Goal: Contribute content: Contribute content

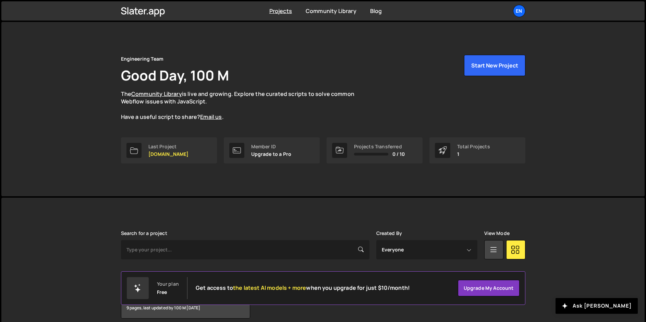
scroll to position [30, 0]
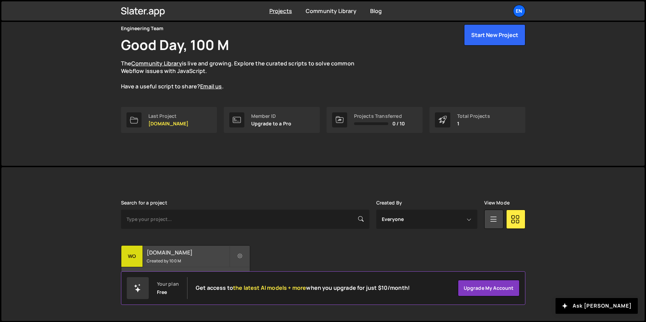
click at [167, 249] on h2 "womwell.com" at bounding box center [188, 253] width 83 height 8
click at [167, 254] on h2 "[DOMAIN_NAME]" at bounding box center [188, 253] width 83 height 8
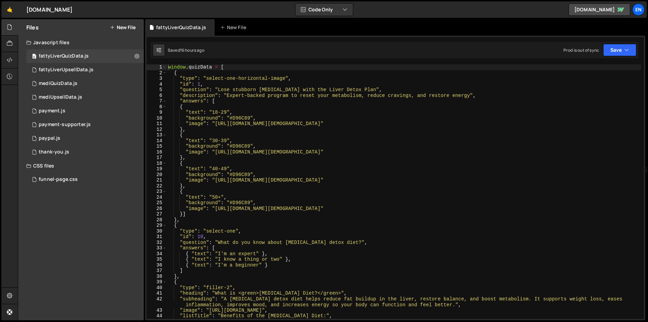
type textarea ""background": "#D96C89","
click at [248, 144] on div "window . quizData = [ { "type" : "select-one-horizontal-image" , "id" : 1 , "qu…" at bounding box center [404, 197] width 475 height 266
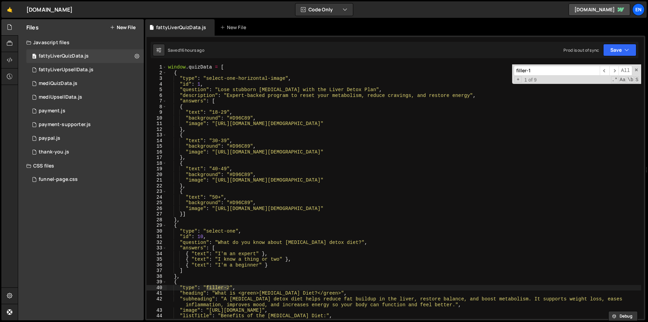
scroll to position [1833, 0]
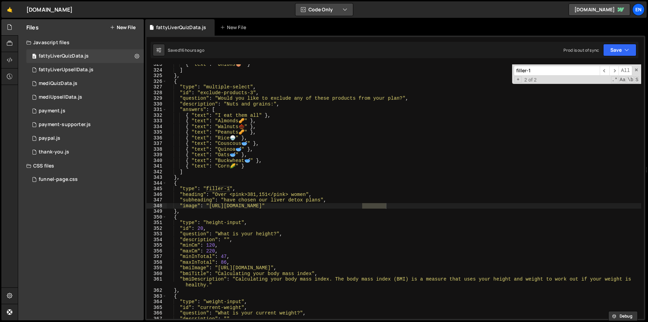
type input "filler-1"
click at [298, 186] on div "{ "text" : "Onions 🧅 " } ] } , { "type" : "multiple-select" , "id" : "exclude-p…" at bounding box center [404, 195] width 475 height 266
drag, startPoint x: 209, startPoint y: 206, endPoint x: 397, endPoint y: 206, distance: 188.3
click at [397, 206] on div "{ "text" : "Onions 🧅 " } ] } , { "type" : "multiple-select" , "id" : "exclude-p…" at bounding box center [404, 195] width 475 height 266
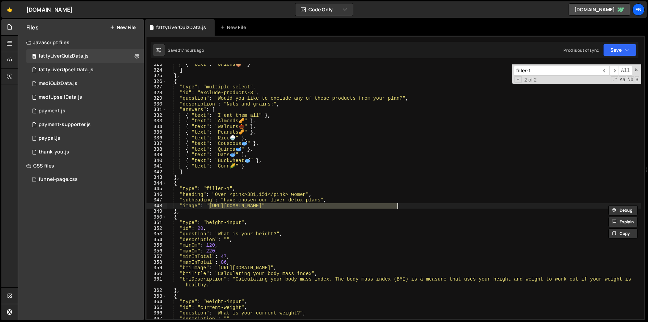
paste textarea "dc985c00a1034741bd0b65b87bdcb7a2.r2.dev/filler-1.jp"
click at [635, 70] on span at bounding box center [636, 69] width 5 height 5
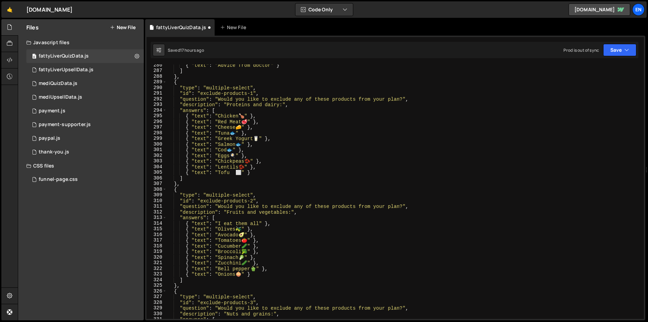
scroll to position [1599, 0]
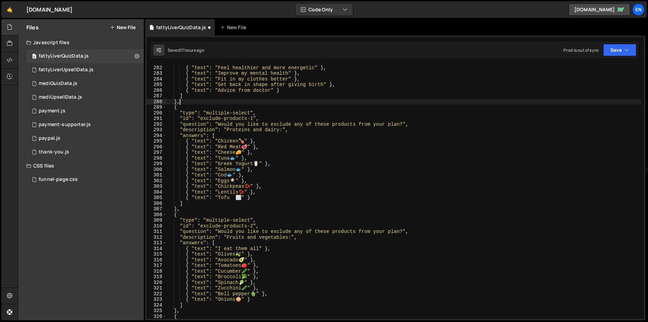
click at [211, 102] on div "{ "text" : "Become more attractive" } , { "text" : "Feel healthier and more ene…" at bounding box center [404, 192] width 475 height 266
click at [225, 98] on div "{ "text" : "Become more attractive" } , { "text" : "Feel healthier and more ene…" at bounding box center [404, 192] width 475 height 266
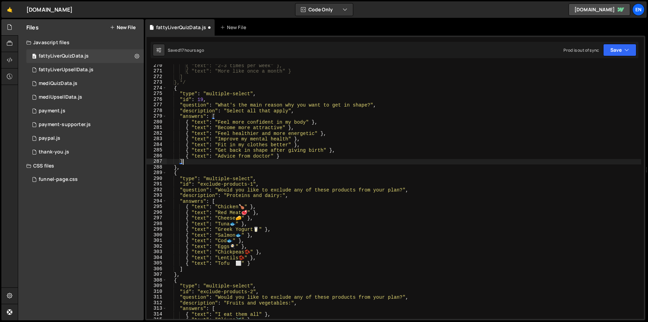
scroll to position [1535, 0]
click at [213, 164] on div "{ "text": "2–3 times per week" }, { "text": "More like once a month" } ] },*/ {…" at bounding box center [404, 194] width 475 height 266
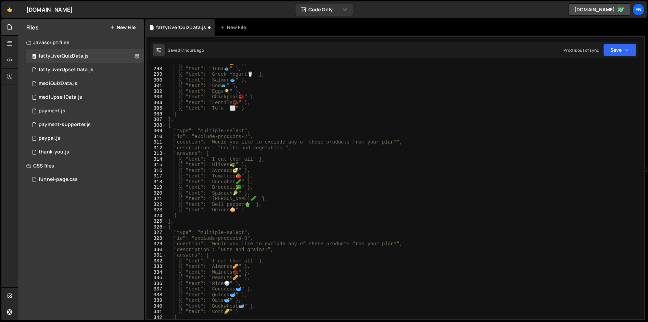
scroll to position [1744, 0]
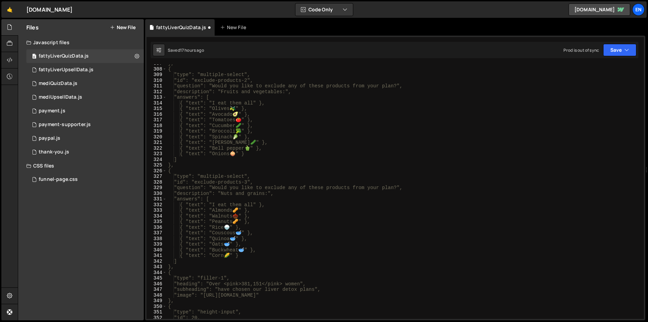
click at [223, 272] on div "}, { "type": "multiple-select", "id": "exclude-products-2", "question": "Would …" at bounding box center [404, 194] width 475 height 266
click at [223, 270] on div "}, { "type": "multiple-select", "id": "exclude-products-2", "question": "Would …" at bounding box center [404, 194] width 475 height 266
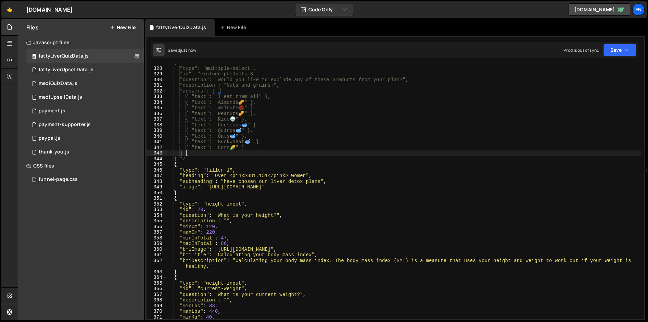
scroll to position [0, 0]
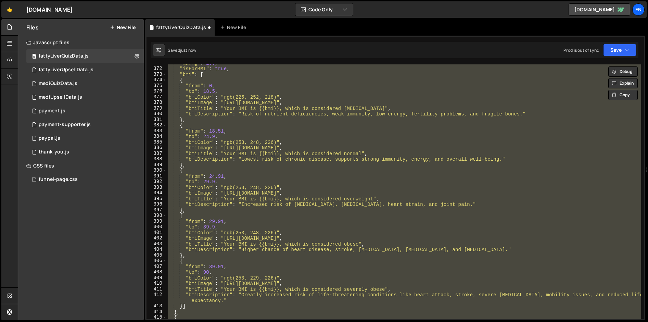
click at [271, 184] on div ""maxKg" : 250 , "isForBMI" : true , "bmi" : [ { "from" : 0 , "to" : 18.5 , "bmi…" at bounding box center [404, 191] width 475 height 254
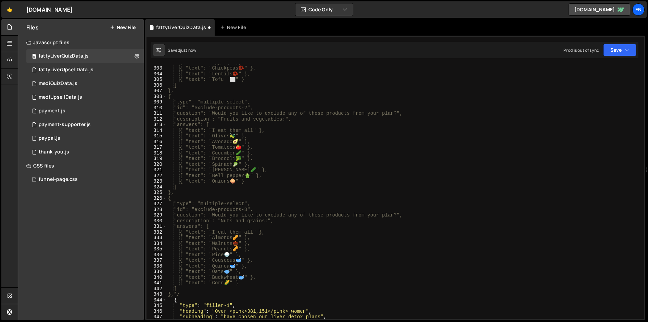
scroll to position [1716, 0]
click at [633, 46] on button "Save" at bounding box center [619, 50] width 33 height 12
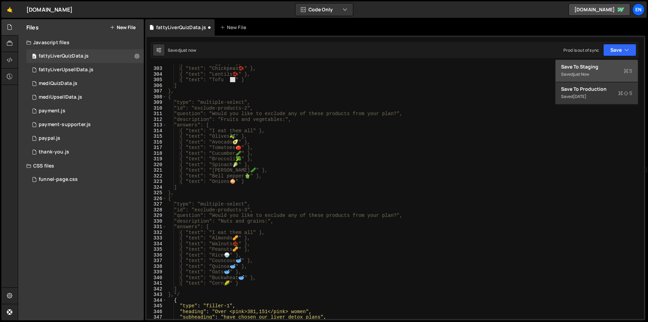
click at [585, 75] on div "just now" at bounding box center [581, 74] width 16 height 6
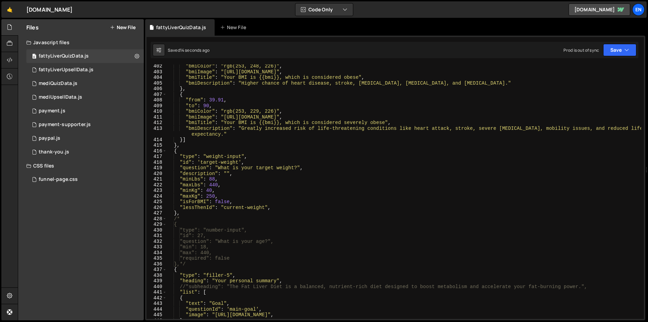
scroll to position [2284, 0]
type textarea ""lessThenId": "current-weight","
click at [275, 207] on div ""bmiColor" : "rgb(253, 248, 226)" , "bmiImage" : "https://example.com/bmi-norma…" at bounding box center [404, 196] width 475 height 266
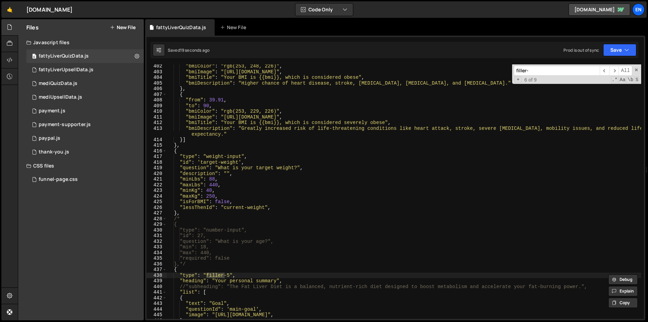
type input "filler-1"
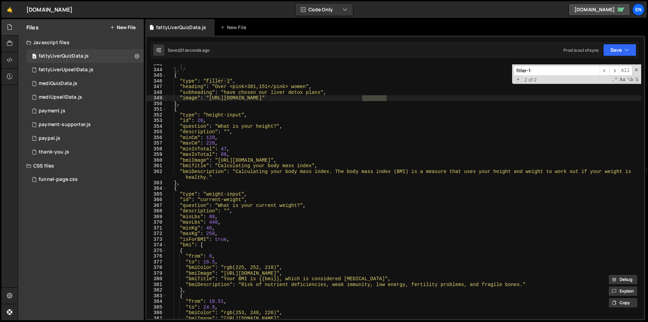
scroll to position [1881, 0]
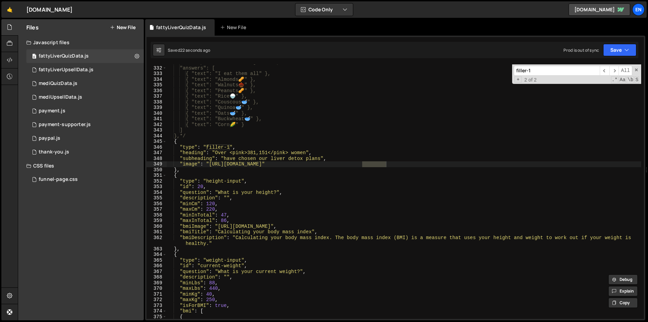
type textarea ""image": "https://pub-dc985c00a1034741bd0b65b87bdcb7a2.r2.dev/filler-1.jpg""
click at [306, 163] on div ""description": "Nuts and grains:", "answers": [ { "text": "I eat them all" }, {…" at bounding box center [404, 193] width 475 height 266
drag, startPoint x: 398, startPoint y: 165, endPoint x: 209, endPoint y: 164, distance: 189.0
click at [209, 164] on div ""description": "Nuts and grains:", "answers": [ { "text": "I eat them all" }, {…" at bounding box center [404, 193] width 475 height 266
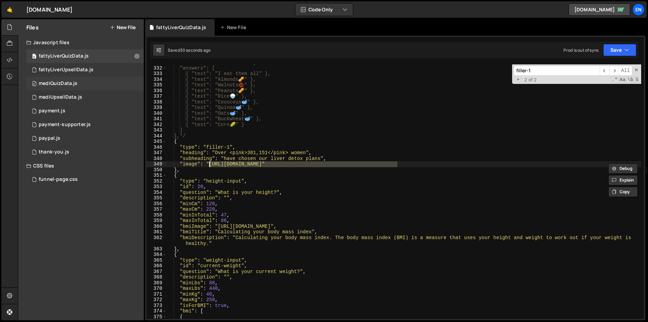
click at [61, 87] on div "0 mediQuizData.js 0" at bounding box center [84, 84] width 117 height 14
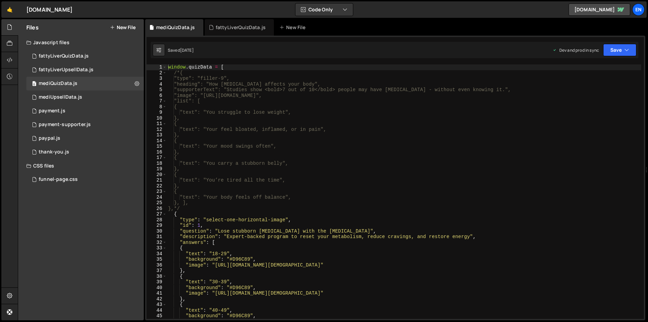
type textarea ""text": "Your feel bloated, inflamed, or in pain","
click at [259, 130] on div "window . quizData = [ /*{ "type": "filler-9", "heading": "How fatty liver affec…" at bounding box center [404, 197] width 475 height 266
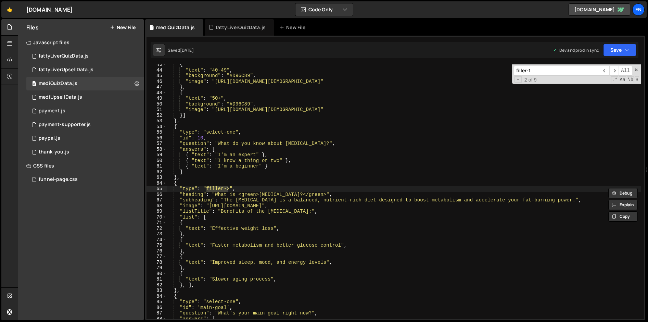
scroll to position [1556, 0]
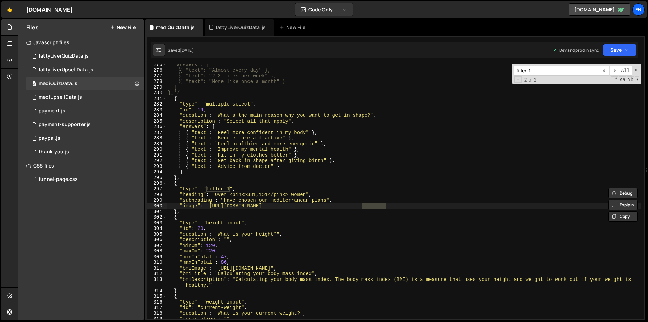
type input "filler-1"
click at [382, 202] on div ""answers": [ { "text": "Almost every day" }, { "text": "2–3 times per week" }, …" at bounding box center [404, 195] width 475 height 266
drag, startPoint x: 397, startPoint y: 207, endPoint x: 210, endPoint y: 204, distance: 187.0
click at [210, 204] on div ""answers": [ { "text": "Almost every day" }, { "text": "2–3 times per week" }, …" at bounding box center [404, 195] width 475 height 266
paste textarea "https://pub-dc985c00a1034741bd0b65b87bdcb7a2.r2.dev/filler-1.jpg"
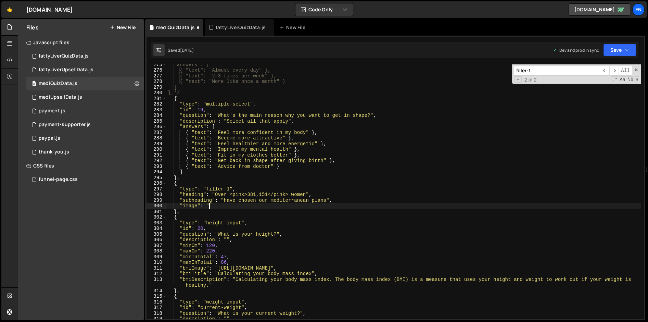
type textarea ""image": "https://pub-dc985c00a1034741bd0b65b87bdcb7a2.r2.dev/filler-1.jpg""
click at [613, 53] on button "Save" at bounding box center [619, 50] width 33 height 12
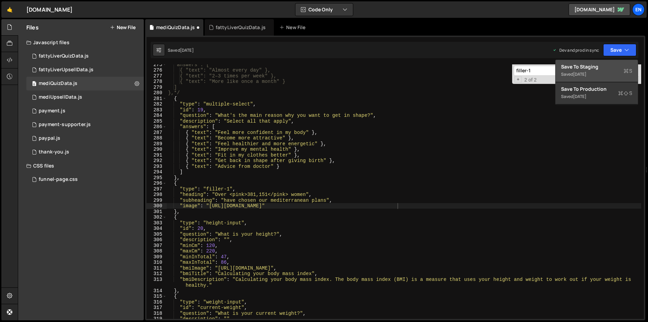
click at [612, 70] on div "Saved 5 days ago" at bounding box center [596, 74] width 71 height 8
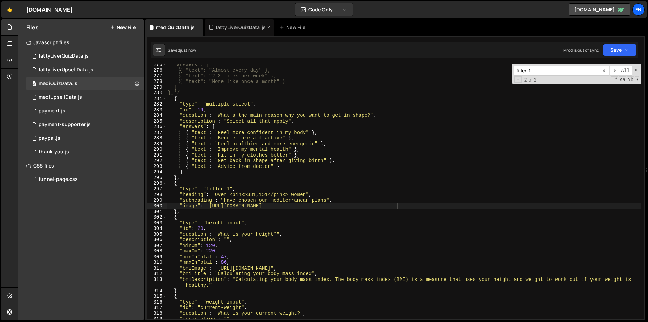
click at [243, 33] on div "fattyLiverQuizData.js" at bounding box center [240, 27] width 70 height 16
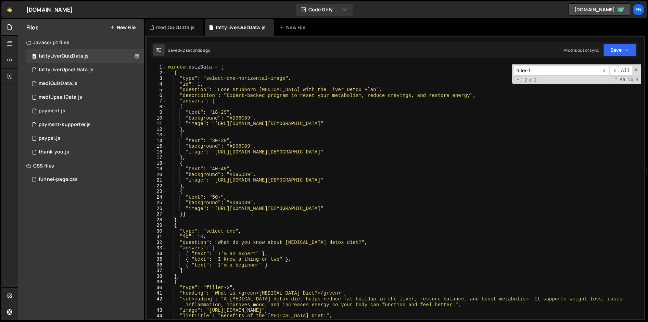
scroll to position [0, 0]
click at [637, 69] on span at bounding box center [636, 69] width 5 height 5
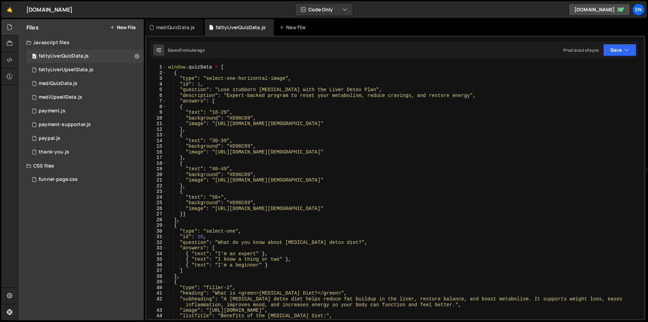
click at [223, 112] on div "window . quizData = [ { "type" : "select-one-horizontal-image" , "id" : 1 , "qu…" at bounding box center [404, 197] width 475 height 266
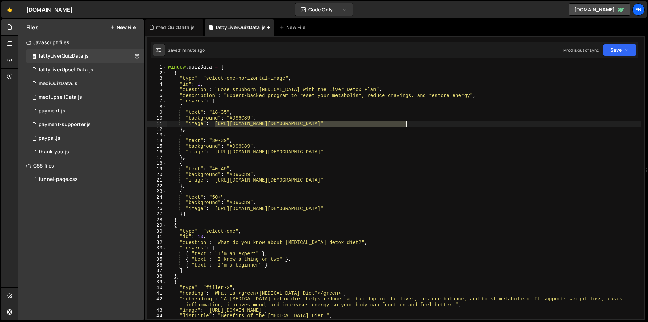
drag, startPoint x: 216, startPoint y: 125, endPoint x: 406, endPoint y: 125, distance: 190.4
click at [406, 125] on div "window . quizData = [ { "type" : "select-one-horizontal-image" , "id" : 1 , "qu…" at bounding box center [404, 197] width 475 height 266
paste textarea "dc985c00a1034741bd0b65b87bdcb7a2.r2.dev/18-35"
click at [215, 139] on div "window . quizData = [ { "type" : "select-one-horizontal-image" , "id" : 1 , "qu…" at bounding box center [404, 197] width 475 height 266
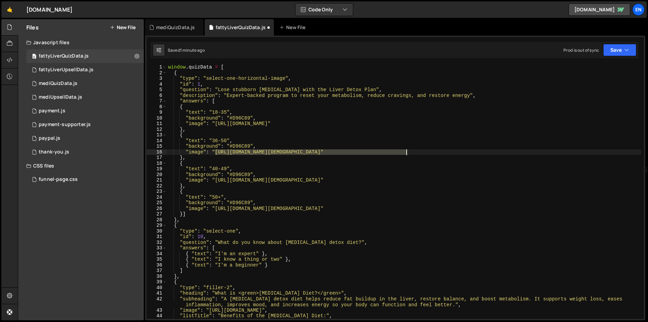
drag, startPoint x: 215, startPoint y: 152, endPoint x: 406, endPoint y: 152, distance: 191.1
click at [406, 152] on div "window . quizData = [ { "type" : "select-one-horizontal-image" , "id" : 1 , "qu…" at bounding box center [404, 197] width 475 height 266
paste textarea "dc985c00a1034741bd0b65b87bdcb7a2.r2.dev/36-50"
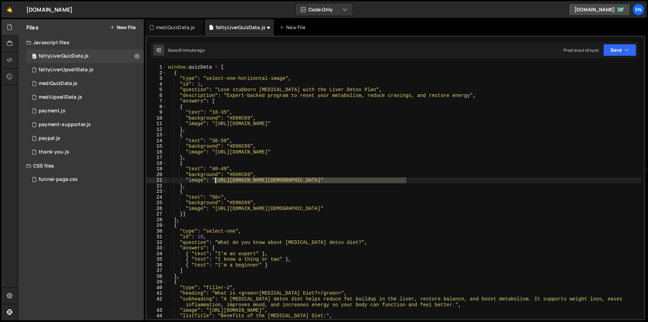
drag, startPoint x: 407, startPoint y: 181, endPoint x: 215, endPoint y: 179, distance: 191.8
click at [215, 179] on div "window . quizData = [ { "type" : "select-one-horizontal-image" , "id" : 1 , "qu…" at bounding box center [404, 197] width 475 height 266
paste textarea "https://pub-dc985c00a1034741bd0b65b87bdcb7a2.r2.dev/51-65.png"
click at [215, 167] on div "window . quizData = [ { "type" : "select-one-horizontal-image" , "id" : 1 , "qu…" at bounding box center [404, 197] width 475 height 266
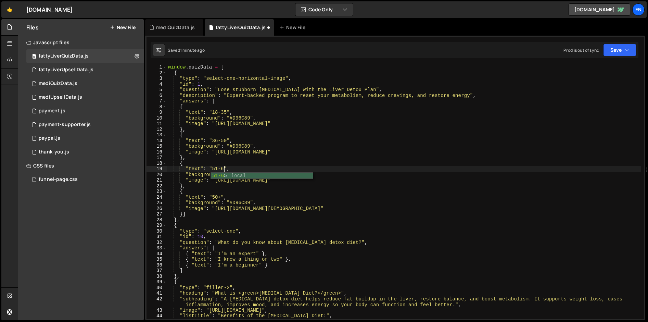
scroll to position [0, 4]
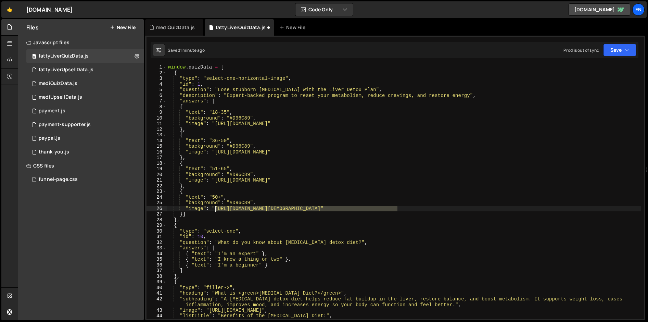
drag, startPoint x: 398, startPoint y: 209, endPoint x: 214, endPoint y: 208, distance: 183.6
click at [214, 208] on div "window . quizData = [ { "type" : "select-one-horizontal-image" , "id" : 1 , "qu…" at bounding box center [404, 197] width 475 height 266
paste textarea "dc985c00a1034741bd0b65b87bdcb7a2.r2.dev/65%2B"
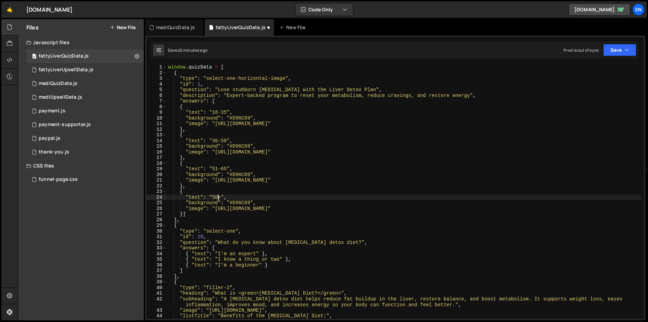
click at [218, 196] on div "window . quizData = [ { "type" : "select-one-horizontal-image" , "id" : 1 , "qu…" at bounding box center [404, 197] width 475 height 266
click at [337, 158] on div "window . quizData = [ { "type" : "select-one-horizontal-image" , "id" : 1 , "qu…" at bounding box center [404, 197] width 475 height 266
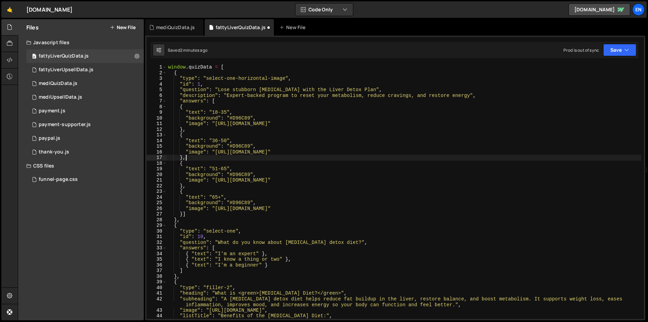
click at [211, 111] on div "window . quizData = [ { "type" : "select-one-horizontal-image" , "id" : 1 , "qu…" at bounding box center [404, 197] width 475 height 266
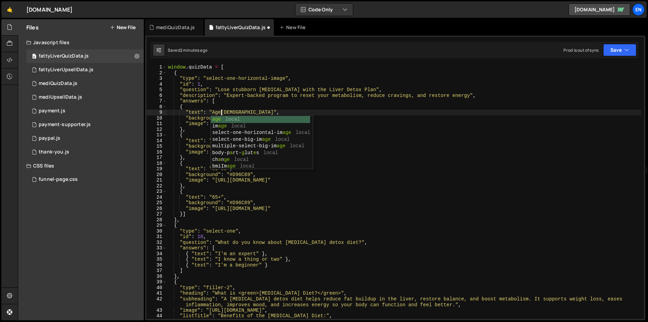
scroll to position [0, 4]
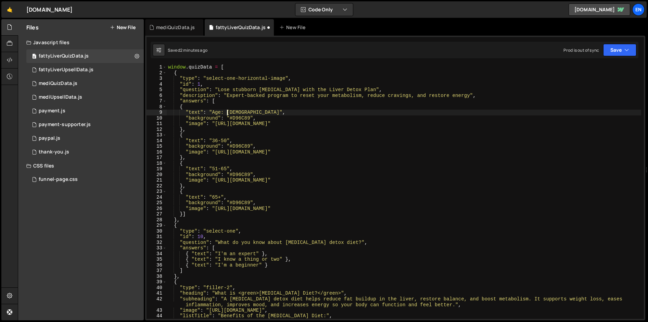
click at [212, 140] on div "window . quizData = [ { "type" : "select-one-horizontal-image" , "id" : 1 , "qu…" at bounding box center [404, 197] width 475 height 266
click at [212, 166] on div "window . quizData = [ { "type" : "select-one-horizontal-image" , "id" : 1 , "qu…" at bounding box center [404, 197] width 475 height 266
click at [211, 196] on div "window . quizData = [ { "type" : "select-one-horizontal-image" , "id" : 1 , "qu…" at bounding box center [404, 197] width 475 height 266
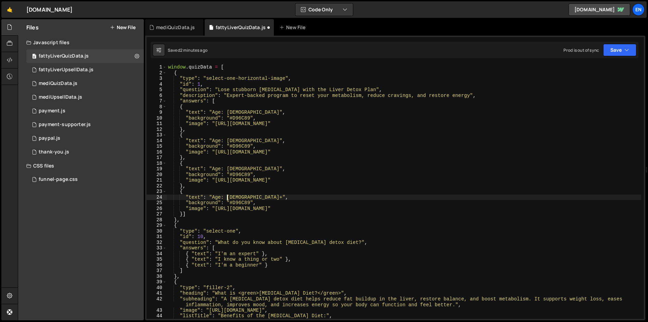
scroll to position [4, 0]
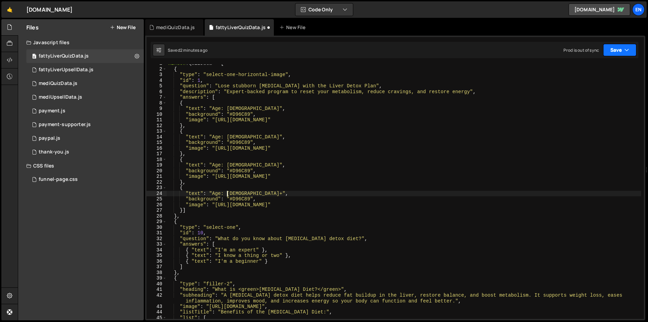
click at [624, 46] on button "Save" at bounding box center [619, 50] width 33 height 12
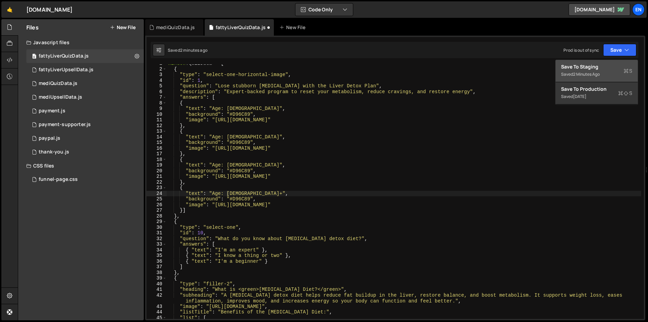
click at [603, 71] on div "Saved 2 minutes ago" at bounding box center [596, 74] width 71 height 8
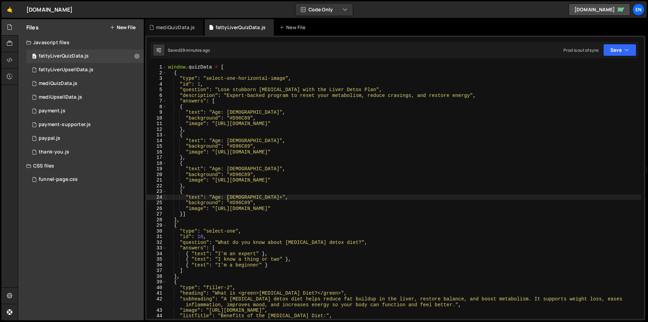
scroll to position [0, 0]
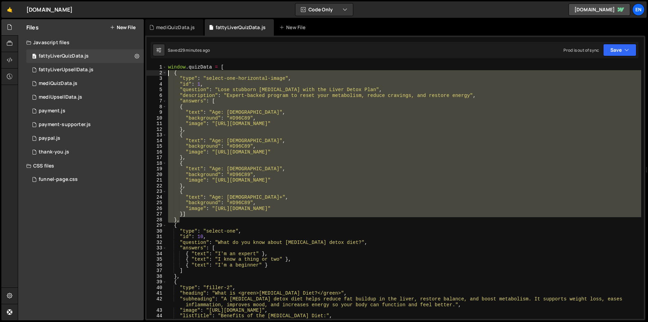
drag, startPoint x: 184, startPoint y: 220, endPoint x: 161, endPoint y: 71, distance: 151.1
click at [161, 71] on div "}, 1 2 3 4 5 6 7 8 9 10 11 12 13 14 15 16 17 18 19 20 21 22 23 24 25 26 27 28 2…" at bounding box center [396, 191] width 498 height 254
type textarea "{ "type": "select-one-horizontal-image","
click at [169, 30] on div "mediQuizData.js" at bounding box center [175, 27] width 39 height 7
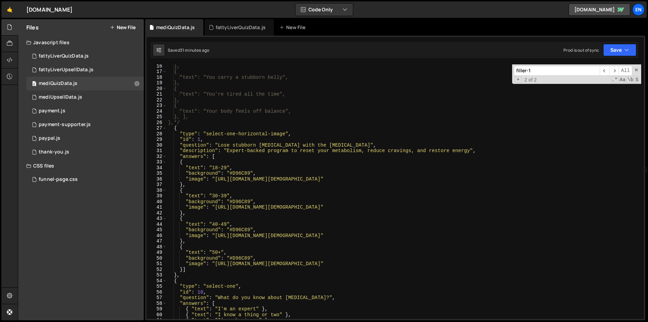
scroll to position [96, 0]
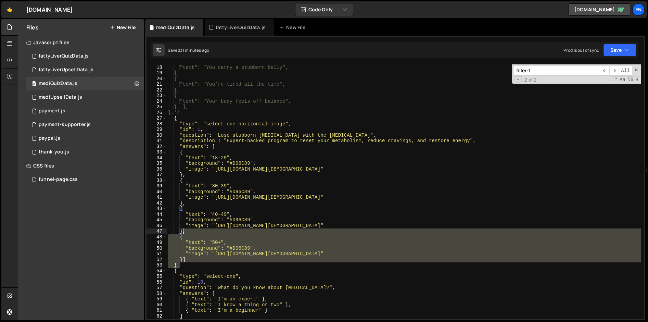
drag, startPoint x: 187, startPoint y: 263, endPoint x: 184, endPoint y: 231, distance: 32.3
click at [183, 232] on div "{ "text": "You carry a stubborn belly", }, { "text": "You’re tired all the time…" at bounding box center [404, 192] width 475 height 266
click at [205, 201] on div "{ "text": "You carry a stubborn belly", }, { "text": "You’re tired all the time…" at bounding box center [404, 192] width 475 height 266
type textarea "},"
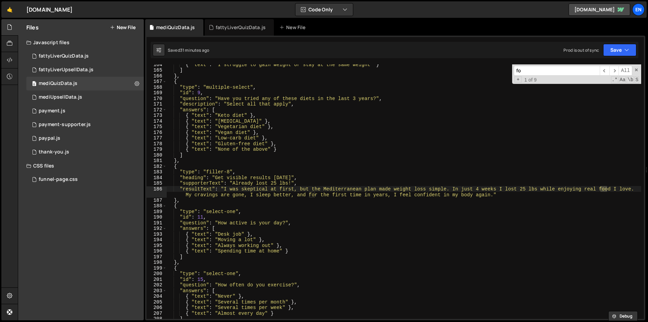
scroll to position [924, 0]
type input "food"
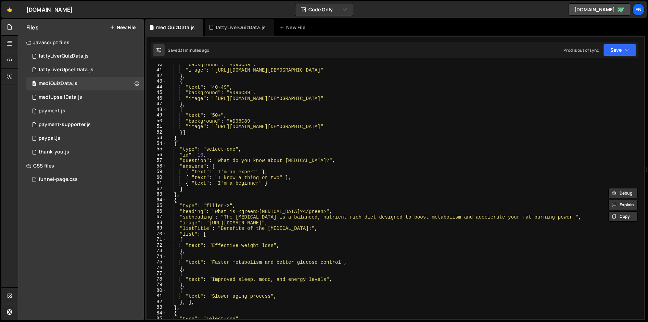
scroll to position [214, 0]
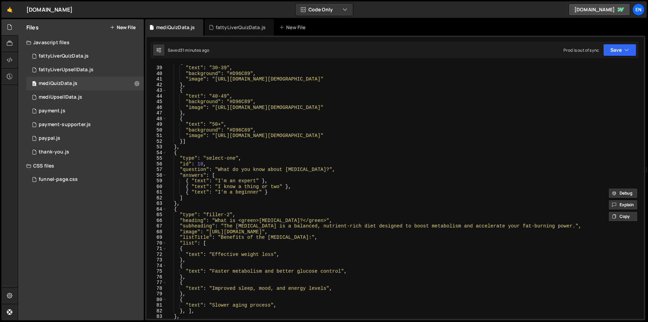
click at [492, 197] on div "{ "text" : "30-39" , "background" : "#D96C89" , "image" : "https://pub-303c508b…" at bounding box center [404, 192] width 475 height 266
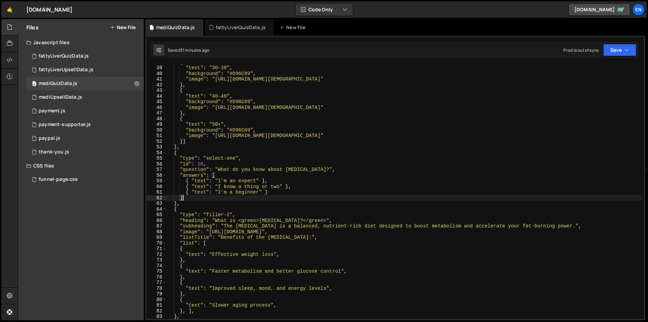
click at [572, 199] on div "{ "text" : "30-39" , "background" : "#D96C89" , "image" : "https://pub-303c508b…" at bounding box center [404, 192] width 475 height 266
click at [518, 177] on div "{ "text" : "30-39" , "background" : "#D96C89" , "image" : "https://pub-303c508b…" at bounding box center [404, 192] width 475 height 266
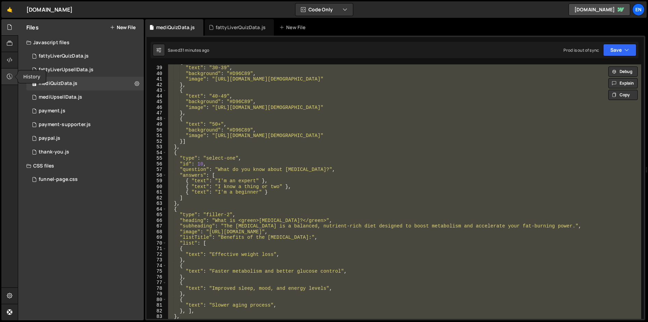
click at [10, 80] on div at bounding box center [9, 76] width 17 height 16
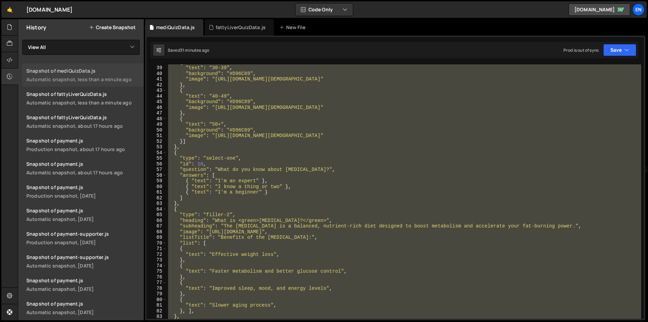
click at [50, 75] on link "Snapshot of mediQuizData.js Automatic snapshot, less than a minute ago" at bounding box center [83, 74] width 122 height 23
click at [193, 83] on div "{ "text" : "30-39" , "background" : "#D96C89" , "image" : "https://pub-303c508b…" at bounding box center [404, 191] width 475 height 254
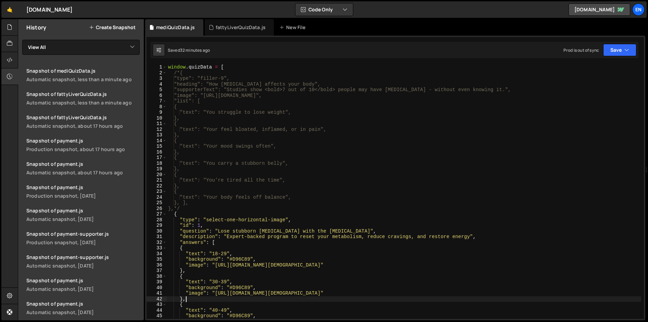
scroll to position [0, 0]
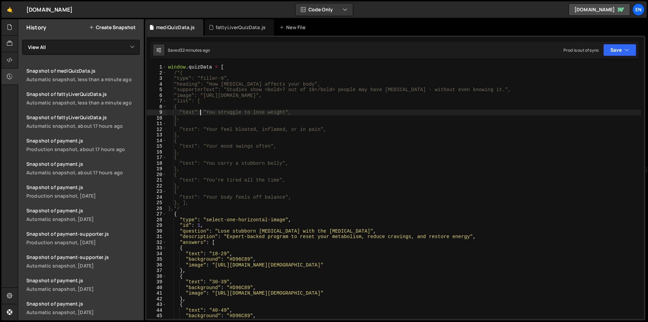
click at [199, 110] on div "window . quizData = [ /*{ "type": "filler-9", "heading": "How fatty liver affec…" at bounding box center [404, 197] width 475 height 266
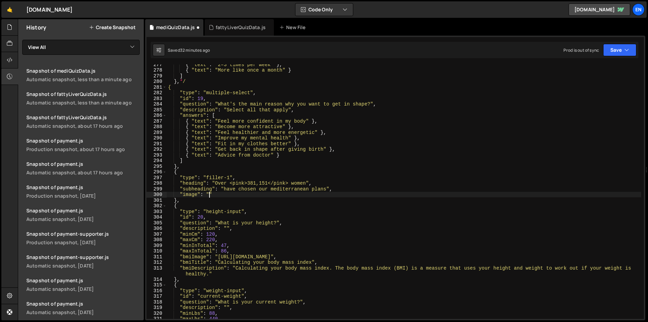
scroll to position [1568, 0]
type textarea ""image": "https://pub-303c508be45e42728ceb54589c714dc9.r2.dev/filler-1.png""
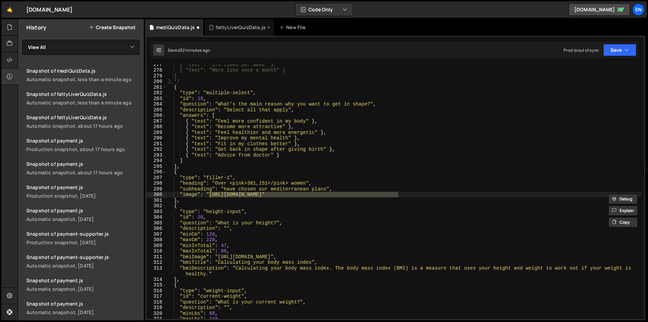
click at [224, 30] on div "fattyLiverQuizData.js" at bounding box center [241, 27] width 50 height 7
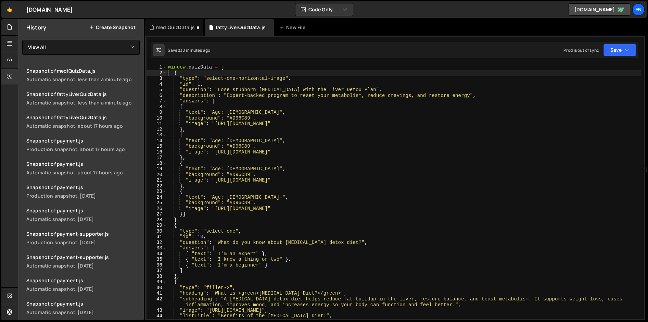
type textarea ""text": "Age: 51-65","
click at [236, 171] on div "window . quizData = [ { "type" : "select-one-horizontal-image" , "id" : 1 , "qu…" at bounding box center [404, 197] width 475 height 266
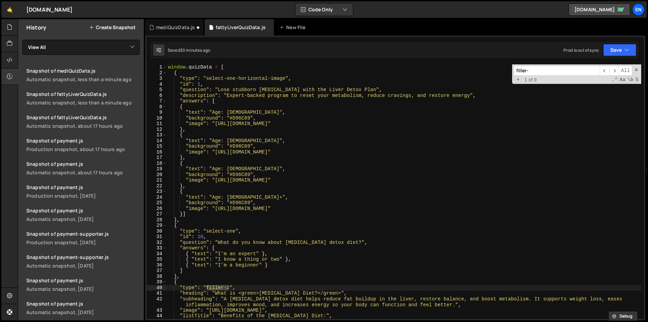
type input "filler-1"
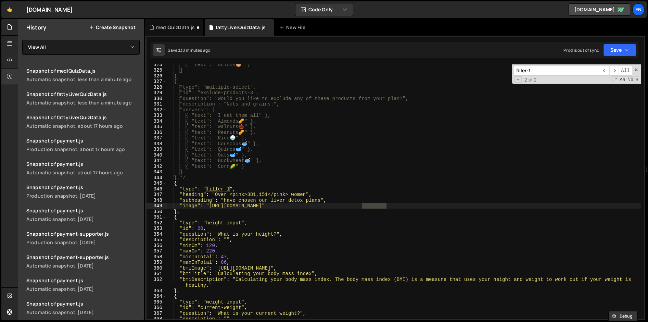
type textarea ""image": "https://pub-dc985c00a1034741bd0b65b87bdcb7a2.r2.dev/filler-1.jpg""
drag, startPoint x: 397, startPoint y: 206, endPoint x: 209, endPoint y: 204, distance: 188.4
click at [209, 204] on div "{ "text": "Onions 🧅 " } ] }, { "type": "multiple-select", "id": "exclude-produc…" at bounding box center [404, 195] width 475 height 266
click at [170, 29] on div "mediQuizData.js" at bounding box center [175, 27] width 39 height 7
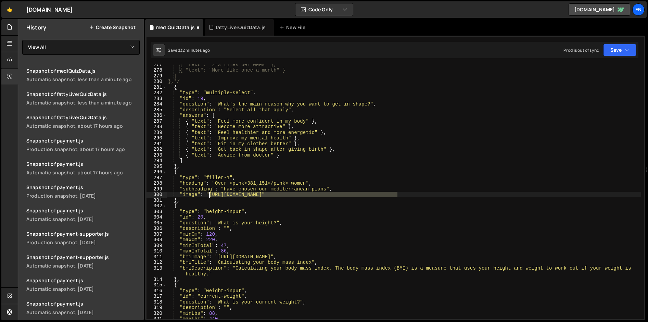
drag, startPoint x: 398, startPoint y: 196, endPoint x: 208, endPoint y: 194, distance: 190.1
click at [208, 194] on div "{ "text": "2–3 times per week" }, { "text": "More like once a month" } ] },*/ {…" at bounding box center [404, 195] width 475 height 266
paste textarea "https://pub-dc985c00a1034741bd0b65b87bdcb7a2.r2.dev/filler-1.jpg"
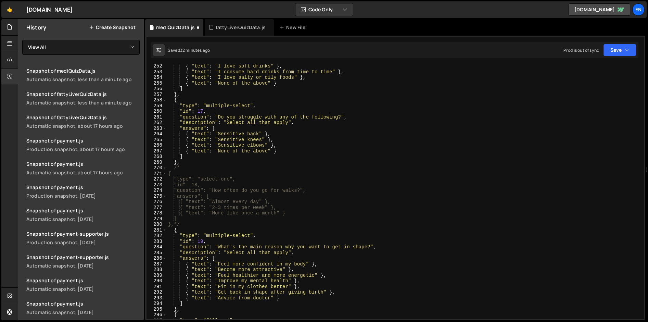
scroll to position [1425, 0]
click at [243, 189] on div "{ "text" : "I love soft drinks" } , { "text" : "I consume hard drinks from time…" at bounding box center [404, 196] width 475 height 266
type textarea ""question": "How often do you go for walks?","
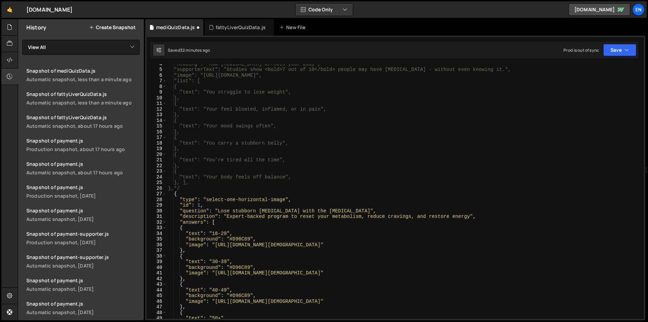
scroll to position [50, 0]
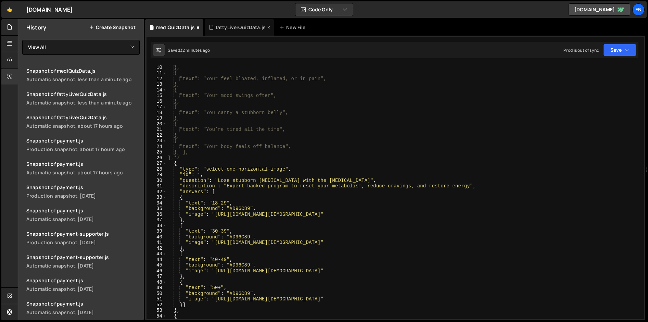
click at [221, 29] on div "fattyLiverQuizData.js" at bounding box center [241, 27] width 50 height 7
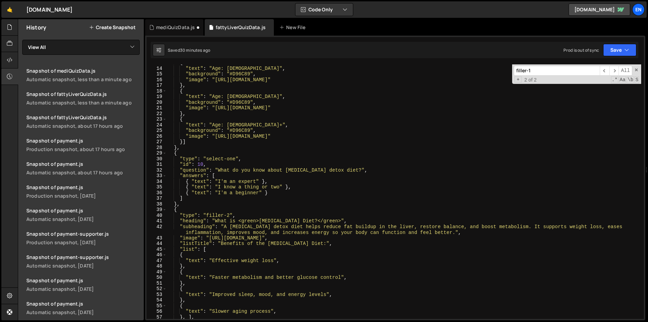
scroll to position [0, 0]
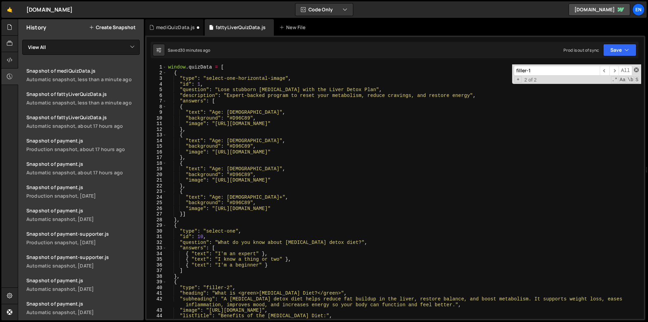
click at [637, 69] on span at bounding box center [636, 69] width 5 height 5
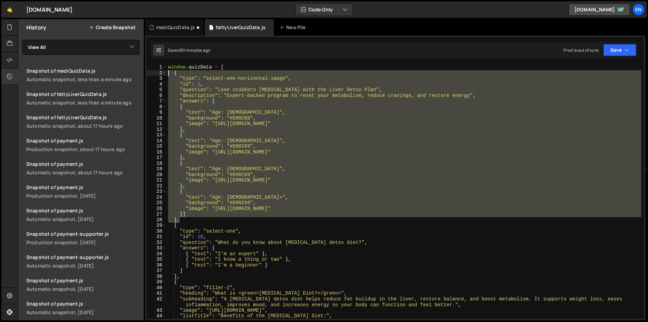
drag, startPoint x: 187, startPoint y: 219, endPoint x: 154, endPoint y: 73, distance: 149.4
click at [154, 73] on div ""image": "https://pub-dc985c00a1034741bd0b65b87bdcb7a2.r2.dev/filler-1.jpg" 1 2…" at bounding box center [396, 191] width 498 height 254
type textarea "{ "type": "select-one-horizontal-image","
click at [172, 24] on div "mediQuizData.js" at bounding box center [175, 27] width 39 height 7
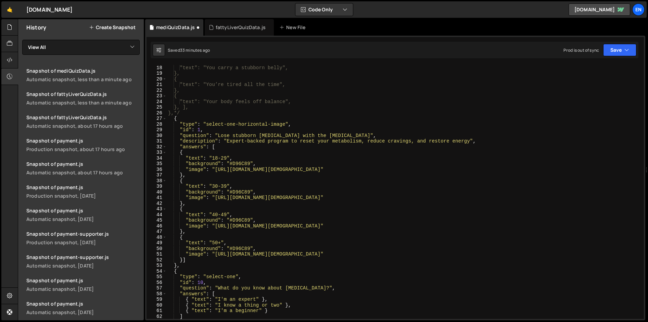
scroll to position [102, 0]
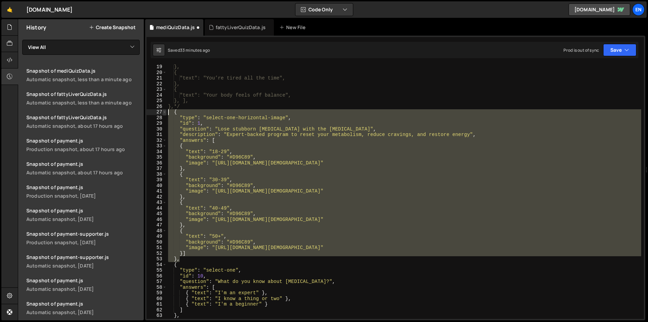
drag, startPoint x: 184, startPoint y: 258, endPoint x: 166, endPoint y: 113, distance: 146.4
click at [166, 113] on div "}, 19 20 21 22 23 24 25 26 27 28 29 30 31 32 33 34 35 36 37 38 39 40 41 42 43 4…" at bounding box center [396, 191] width 498 height 254
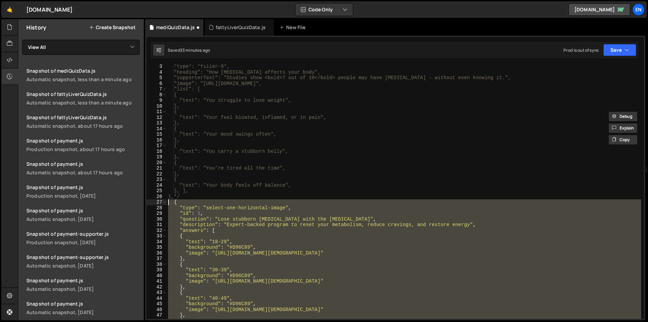
scroll to position [52, 0]
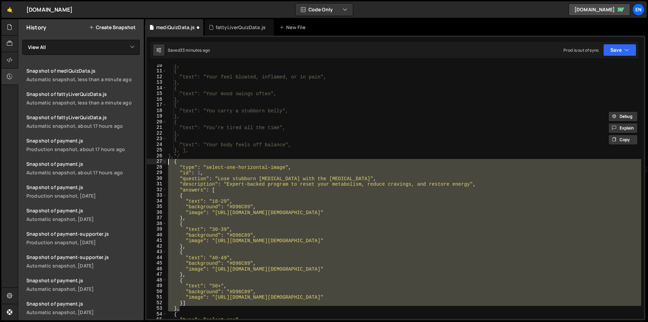
paste textarea "}"
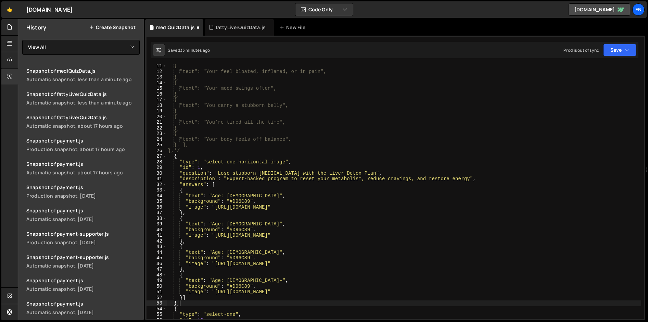
scroll to position [59, 0]
click at [613, 54] on button "Save" at bounding box center [619, 50] width 33 height 12
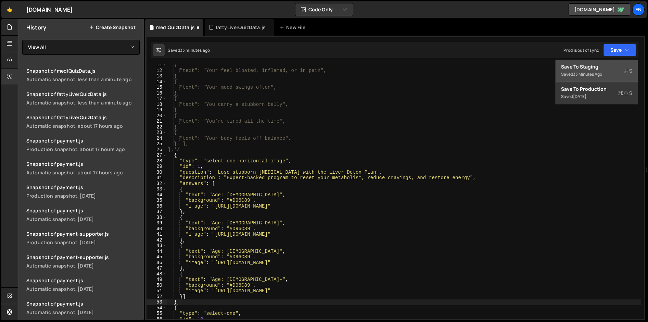
click at [600, 71] on div "Saved 33 minutes ago" at bounding box center [596, 74] width 71 height 8
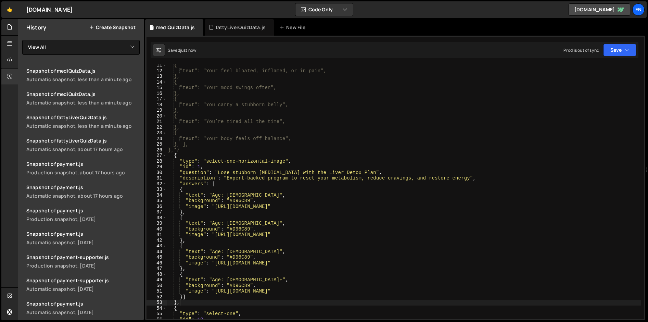
scroll to position [0, 0]
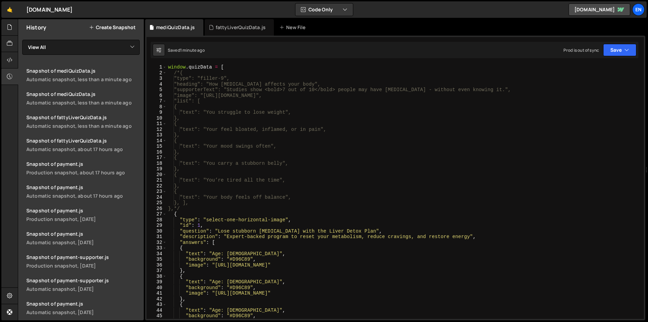
type textarea ""heading": "How [MEDICAL_DATA] affects your body","
click at [485, 82] on div "window . quizData = [ /*{ "type": "filler-9", "heading": "How fatty liver affec…" at bounding box center [404, 197] width 475 height 266
click at [621, 48] on button "Save" at bounding box center [619, 50] width 33 height 12
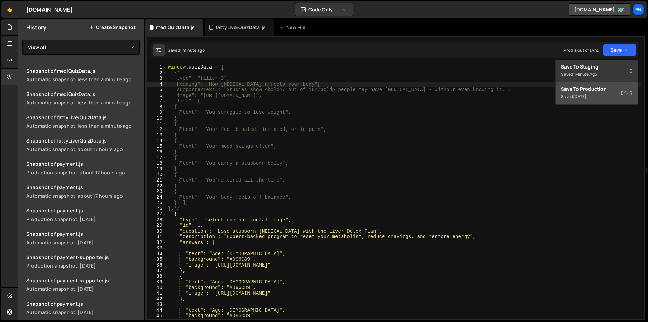
click at [587, 95] on div "5 days ago" at bounding box center [579, 96] width 13 height 6
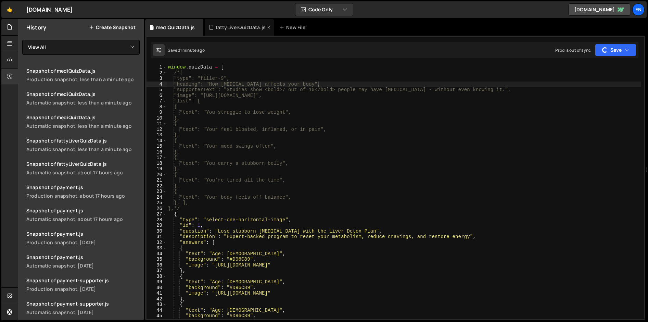
click at [251, 28] on div "fattyLiverQuizData.js" at bounding box center [241, 27] width 50 height 7
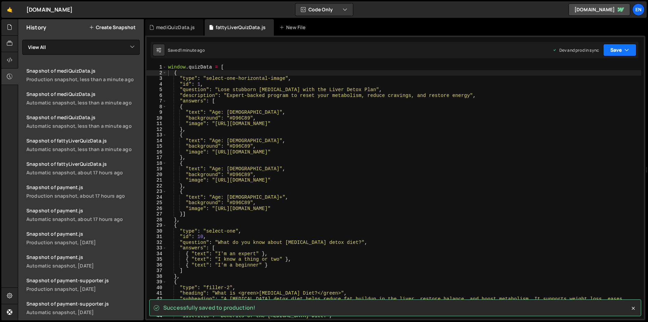
click at [617, 50] on button "Save" at bounding box center [619, 50] width 33 height 12
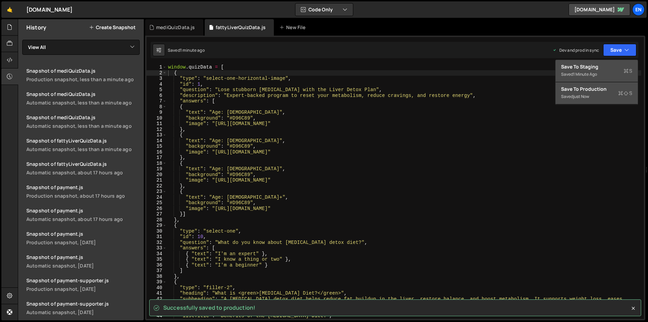
click at [591, 77] on div "Saved 1 minute ago" at bounding box center [596, 74] width 71 height 8
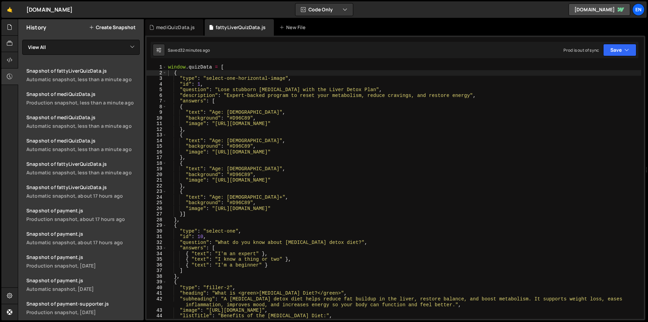
click at [390, 180] on div "window . quizData = [ { "type" : "select-one-horizontal-image" , "id" : 1 , "qu…" at bounding box center [404, 197] width 475 height 266
click at [273, 181] on div "window . quizData = [ { "type" : "select-one-horizontal-image" , "id" : 1 , "qu…" at bounding box center [404, 197] width 475 height 266
click at [258, 165] on div "window . quizData = [ { "type" : "select-one-horizontal-image" , "id" : 1 , "qu…" at bounding box center [404, 197] width 475 height 266
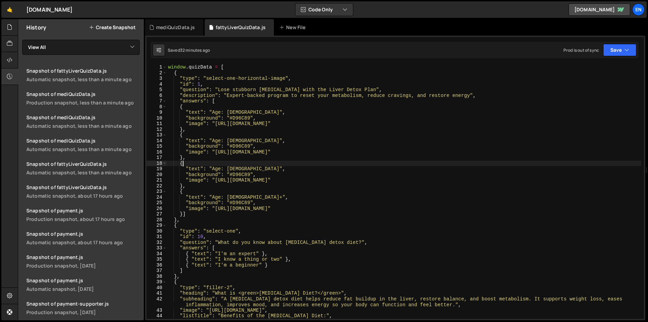
click at [258, 165] on div "window . quizData = [ { "type" : "select-one-horizontal-image" , "id" : 1 , "qu…" at bounding box center [404, 197] width 475 height 266
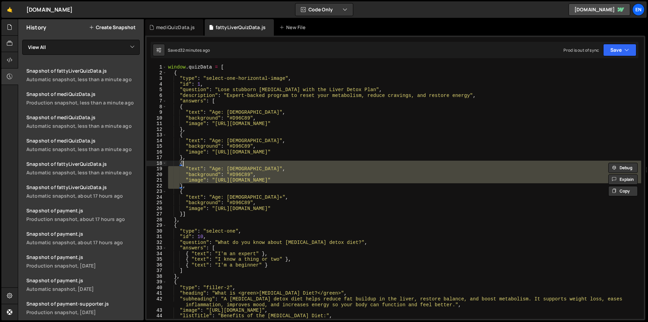
click at [245, 158] on div "window . quizData = [ { "type" : "select-one-horizontal-image" , "id" : 1 , "qu…" at bounding box center [404, 197] width 475 height 266
type textarea "},"
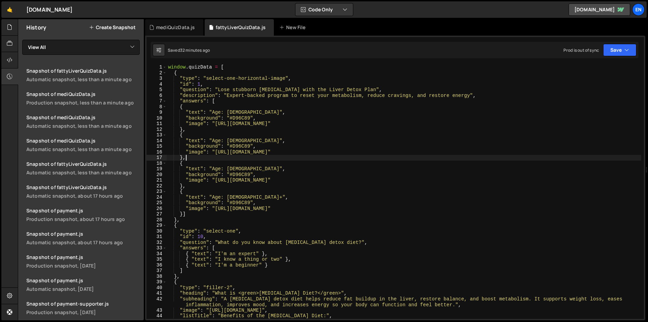
click at [245, 158] on div "window . quizData = [ { "type" : "select-one-horizontal-image" , "id" : 1 , "qu…" at bounding box center [404, 197] width 475 height 266
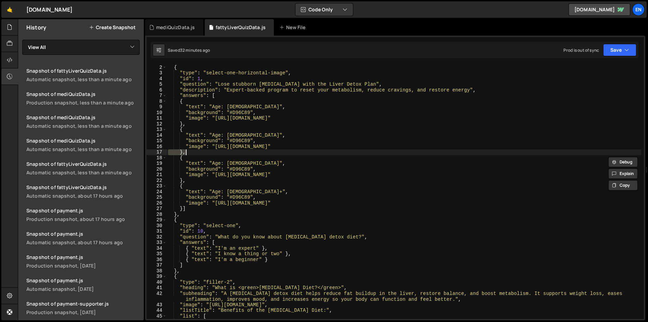
scroll to position [12, 0]
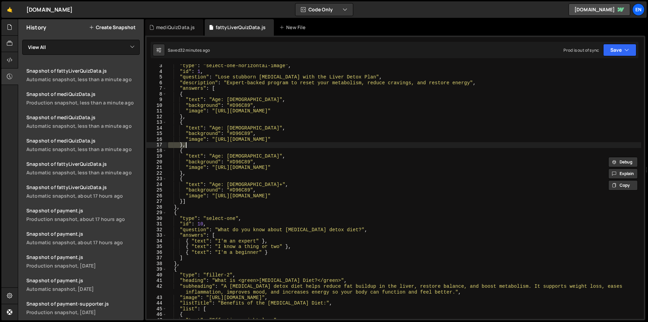
click at [246, 171] on div ""type" : "select-one-horizontal-image" , "id" : 1 , "question" : "Lose stubborn…" at bounding box center [404, 196] width 475 height 266
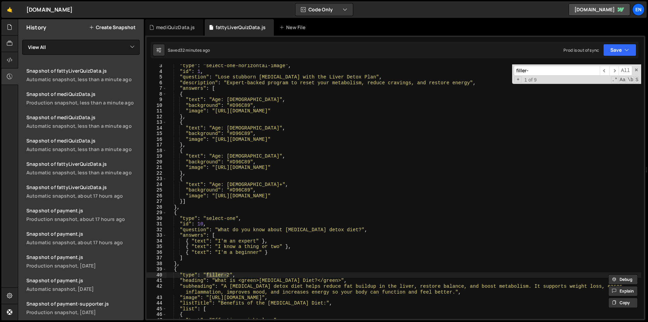
type input "filler-1"
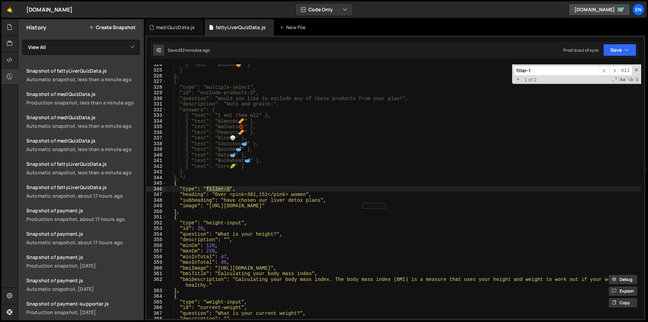
scroll to position [1839, 0]
click at [613, 58] on div "Saved 32 minutes ago Prod is out of sync Upgrade to Edit Save Save to Staging S…" at bounding box center [395, 50] width 488 height 16
click at [612, 54] on button "Save" at bounding box center [619, 50] width 33 height 12
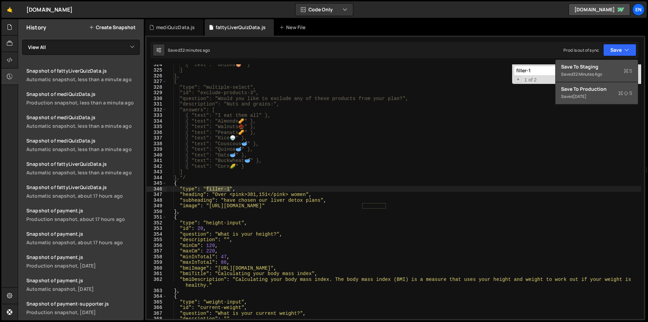
click at [592, 75] on div "32 minutes ago" at bounding box center [587, 74] width 29 height 6
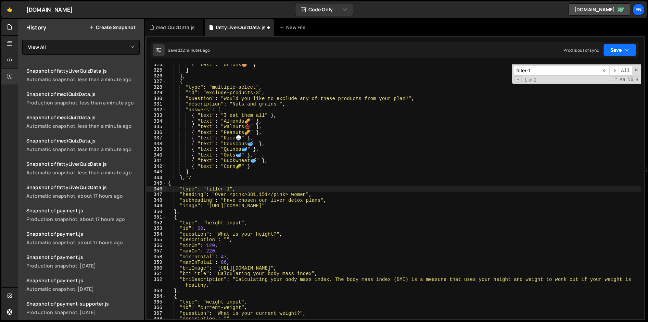
click at [617, 53] on button "Save" at bounding box center [619, 50] width 33 height 12
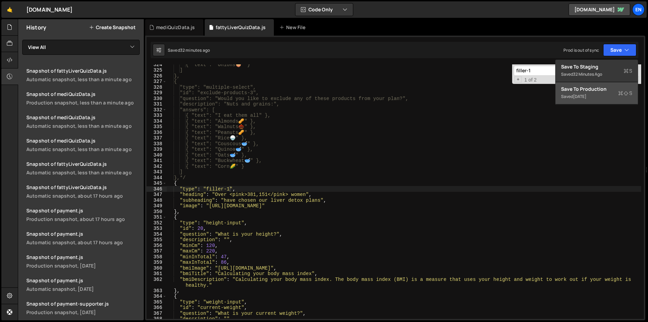
click at [597, 91] on div "Save to Production S" at bounding box center [596, 89] width 71 height 7
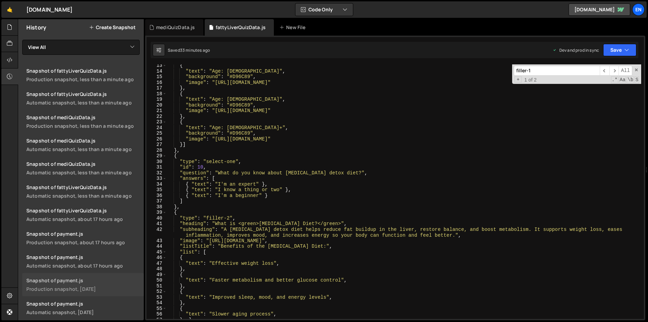
scroll to position [0, 0]
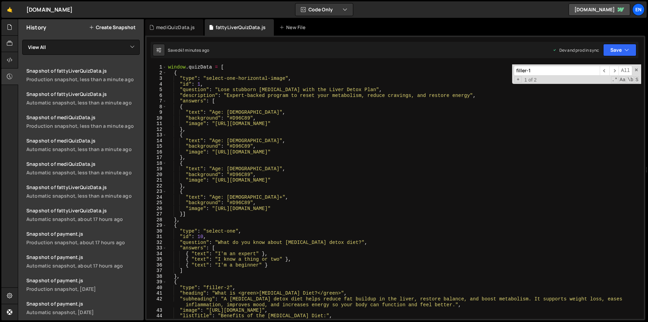
click at [212, 141] on div "window . quizData = [ { "type" : "select-one-horizontal-image" , "id" : 1 , "qu…" at bounding box center [404, 197] width 475 height 266
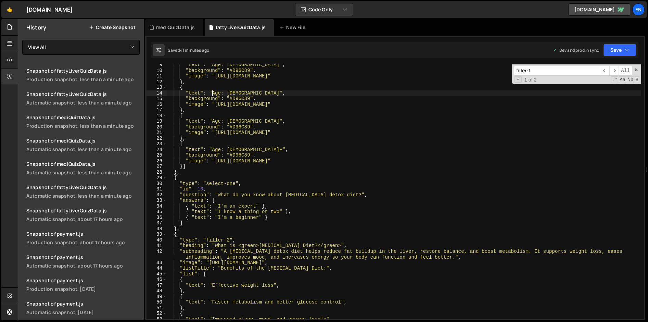
scroll to position [166, 0]
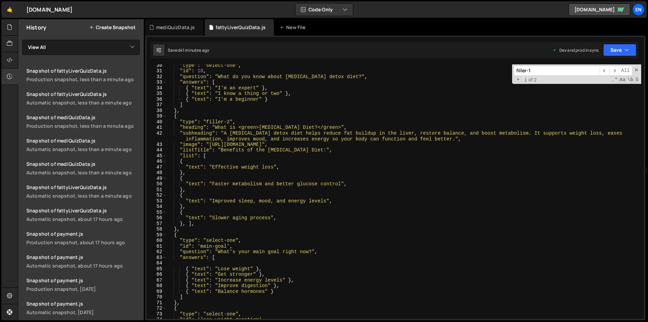
type textarea ""subheading": "A fatty liver detox diet helps reduce fat buildup in the liver, …"
type input "fo"
type textarea ""resultText": "I’ve tried every diet, but nothing worked for my belly. Once I s…"
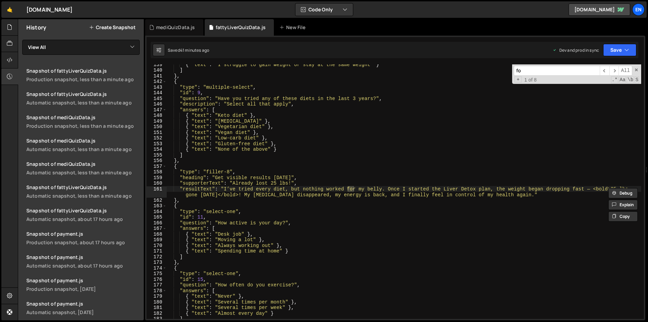
type input "foo"
type textarea "{ "text": "I love salty or oily foods" },"
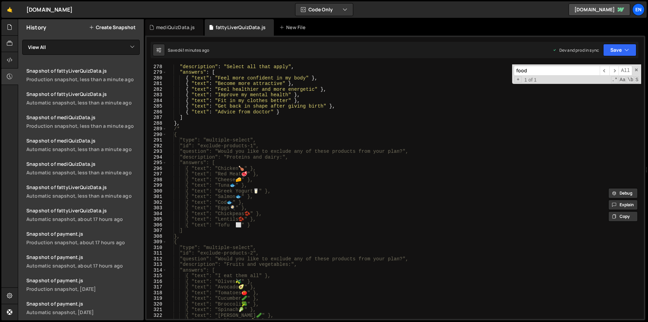
scroll to position [1571, 0]
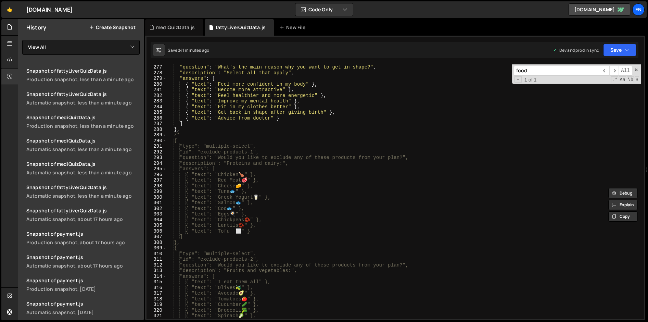
type input "food"
click at [182, 131] on div ""question" : "What's the main reason why you want to get in shape?" , "descript…" at bounding box center [404, 197] width 475 height 266
click at [184, 132] on div ""question" : "What's the main reason why you want to get in shape?" , "descript…" at bounding box center [404, 197] width 475 height 266
click at [185, 136] on div ""question" : "What's the main reason why you want to get in shape?" , "descript…" at bounding box center [404, 197] width 475 height 266
click at [191, 153] on div ""question" : "What's the main reason why you want to get in shape?" , "descript…" at bounding box center [404, 197] width 475 height 266
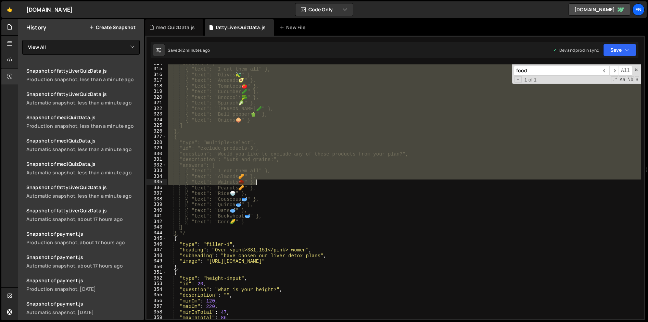
scroll to position [1784, 0]
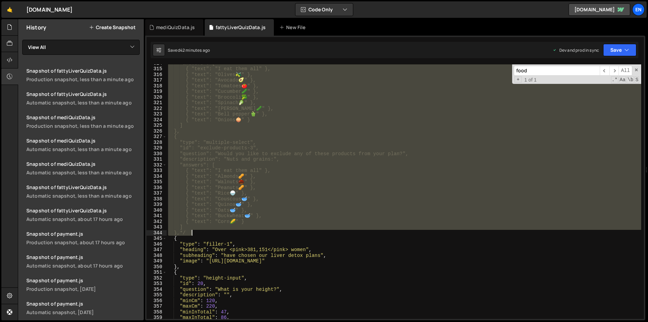
drag, startPoint x: 173, startPoint y: 137, endPoint x: 246, endPoint y: 233, distance: 120.7
click at [246, 233] on div ""answers": [ { "text": "I eat them all" }, { "text": "Olives 🫒 " }, { "text": "…" at bounding box center [404, 193] width 475 height 266
type textarea "] },*/"
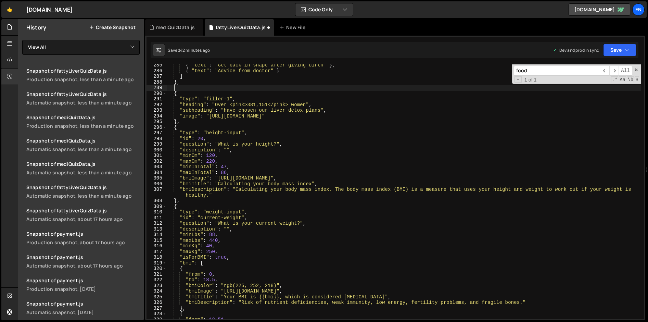
scroll to position [1610, 0]
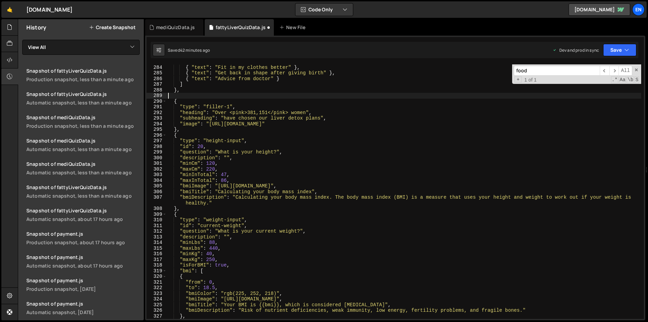
type textarea "},"
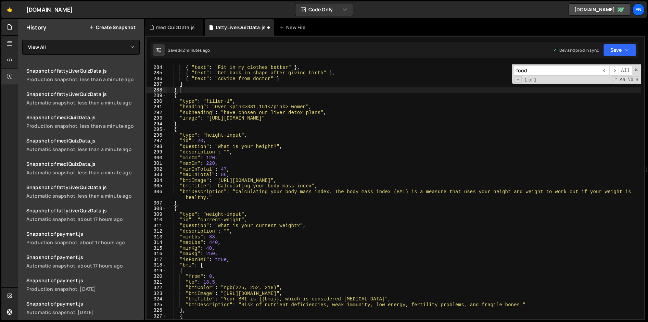
click at [637, 68] on span at bounding box center [636, 69] width 5 height 5
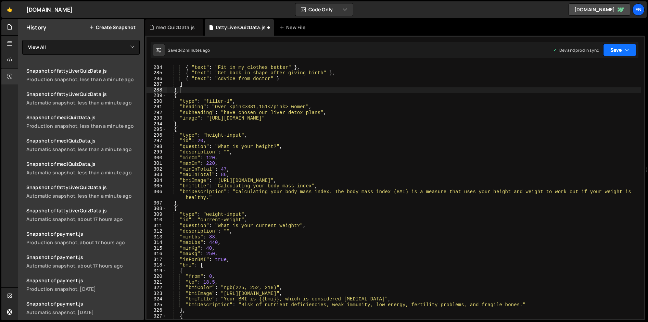
click at [622, 51] on button "Save" at bounding box center [619, 50] width 33 height 12
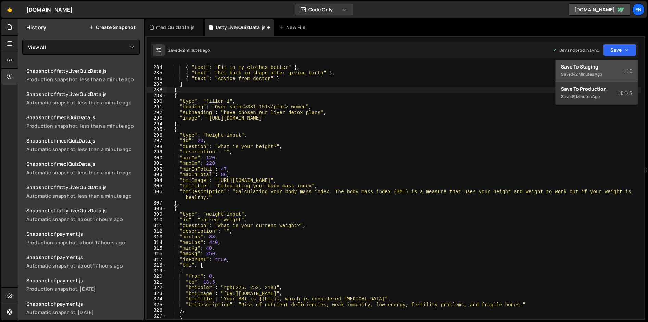
click at [608, 67] on div "Save to Staging S" at bounding box center [596, 66] width 71 height 7
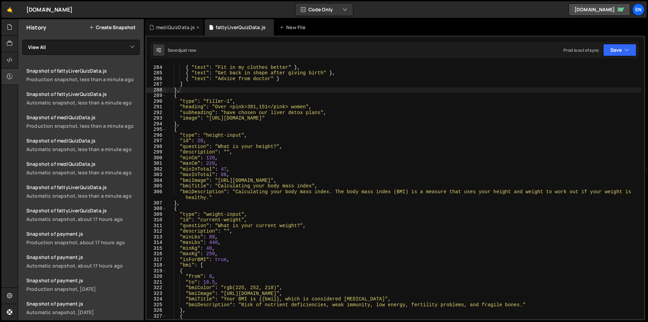
click at [179, 28] on div "mediQuizData.js" at bounding box center [175, 27] width 39 height 7
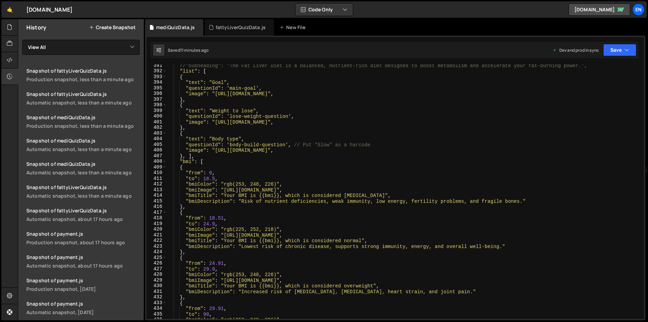
scroll to position [2222, 0]
type textarea "},"
click at [214, 209] on div "//"subheading": "The Fat Liver Diet is a balanced, nutrient-rich diet designed …" at bounding box center [404, 196] width 475 height 266
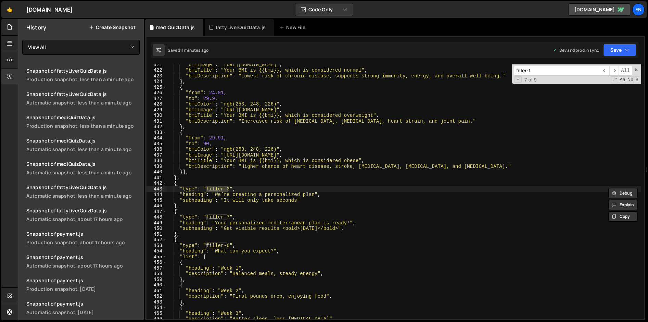
scroll to position [1551, 0]
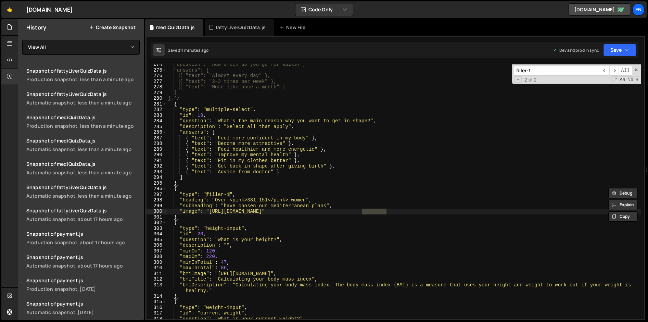
type input "filler-1"
click at [187, 179] on div ""question": "How often do you go for walks?", "answers": [ { "text": "Almost ev…" at bounding box center [404, 195] width 475 height 266
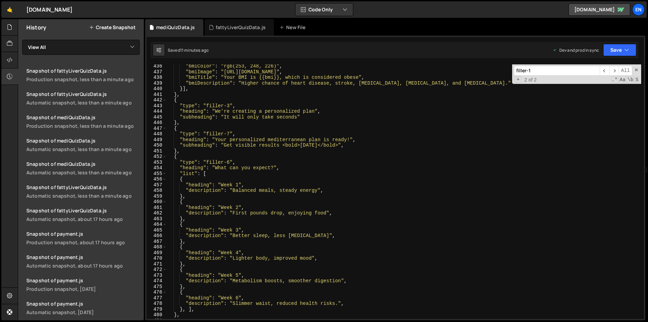
scroll to position [2476, 0]
click at [211, 173] on div ""bmiColor" : "rgb(253, 248, 226)" , "bmiImage" : "https://example.com/bmi-norma…" at bounding box center [404, 196] width 475 height 266
type textarea ""list": ["
type input "l"
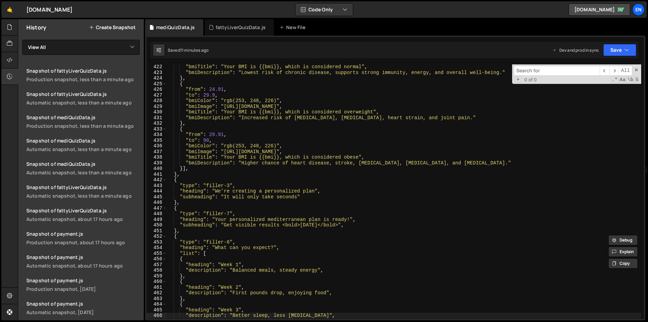
scroll to position [2396, 0]
click at [215, 180] on div ""bmiTitle" : "Your BMI is {{bmi}}, which is considered normal" , "bmiDescriptio…" at bounding box center [404, 197] width 475 height 266
click at [215, 176] on div ""bmiTitle" : "Your BMI is {{bmi}}, which is considered normal" , "bmiDescriptio…" at bounding box center [404, 197] width 475 height 266
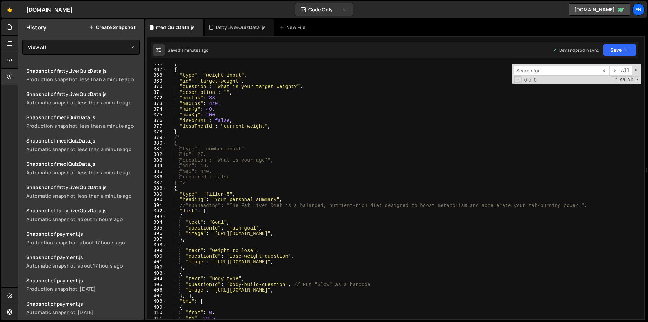
scroll to position [2082, 0]
click at [215, 185] on div "} , { "type" : "weight-input" , "id" : 'target-weight' , "question" : "What is …" at bounding box center [404, 194] width 475 height 266
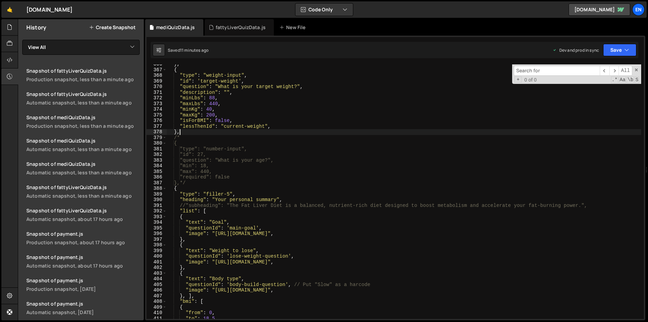
click at [206, 133] on div "} , { "type" : "weight-input" , "id" : 'target-weight' , "question" : "What is …" at bounding box center [404, 194] width 475 height 266
type textarea "},"
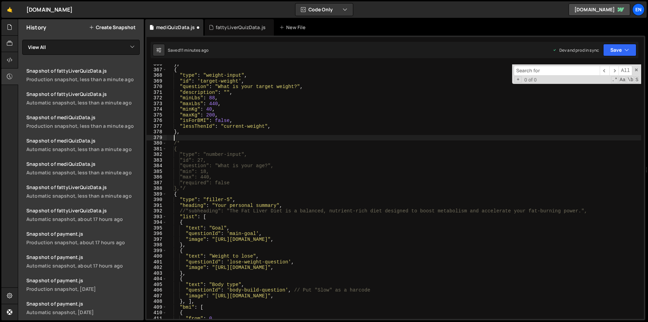
paste textarea "},*/"
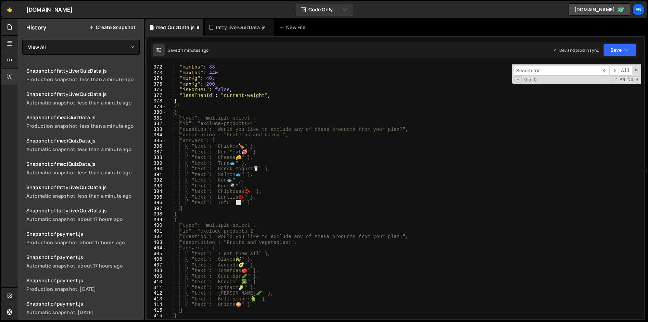
scroll to position [2113, 0]
click at [186, 108] on div ""minLbs" : 88 , "maxLbs" : 440 , "minKg" : 40 , "maxKg" : 200 , "isForBMI" : fa…" at bounding box center [404, 197] width 475 height 266
type textarea "/"
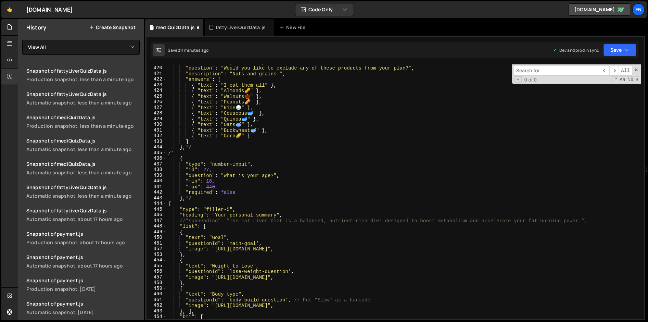
type textarea "/*"
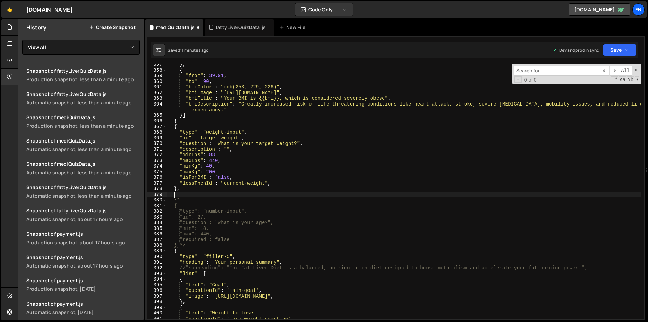
type textarea "},"
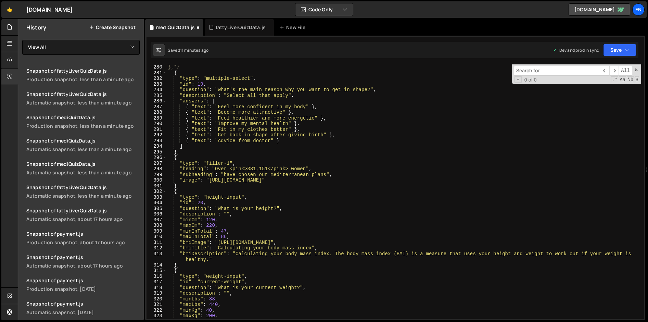
scroll to position [1581, 0]
click at [217, 189] on div "] },*/ { "type" : "multiple-select" , "id" : 19 , "question" : "What's the main…" at bounding box center [404, 193] width 475 height 266
click at [191, 153] on div "] },*/ { "type" : "multiple-select" , "id" : 19 , "question" : "What's the main…" at bounding box center [404, 193] width 475 height 266
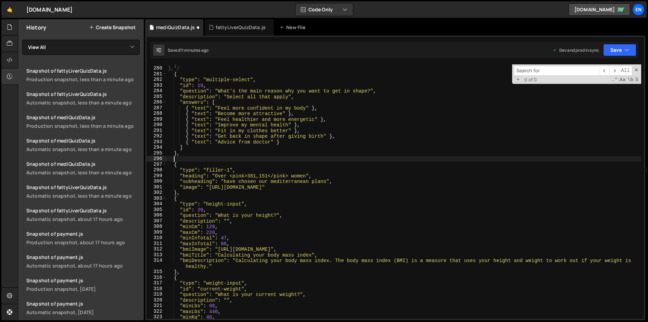
paste textarea "},*/"
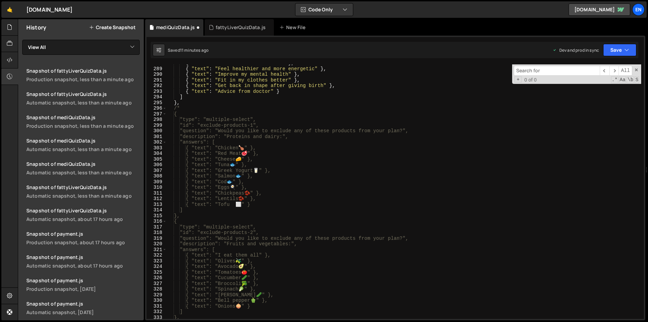
scroll to position [1626, 0]
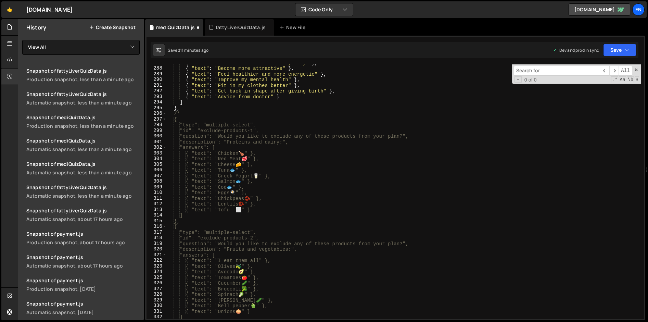
click at [185, 115] on div "{ "text" : "Feel more confident in my body" } , { "text" : "Become more attract…" at bounding box center [404, 193] width 475 height 266
type textarea "/"
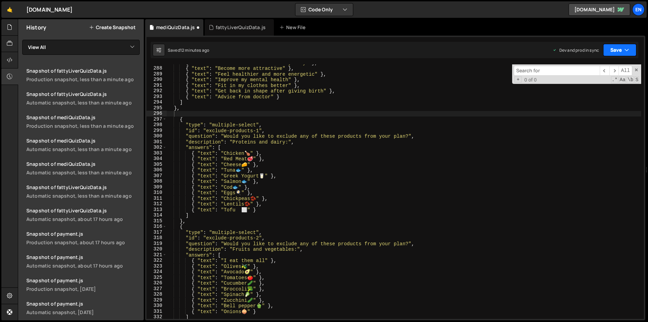
click at [626, 49] on icon "button" at bounding box center [627, 50] width 5 height 7
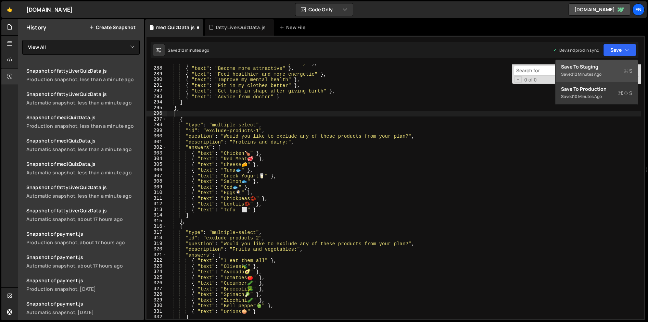
click at [600, 72] on div "12 minutes ago" at bounding box center [587, 74] width 28 height 6
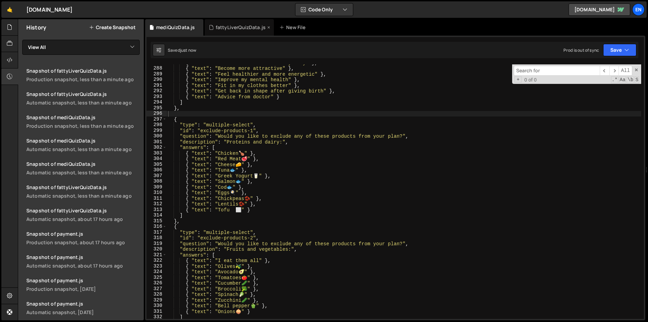
click at [238, 29] on div "fattyLiverQuizData.js" at bounding box center [241, 27] width 50 height 7
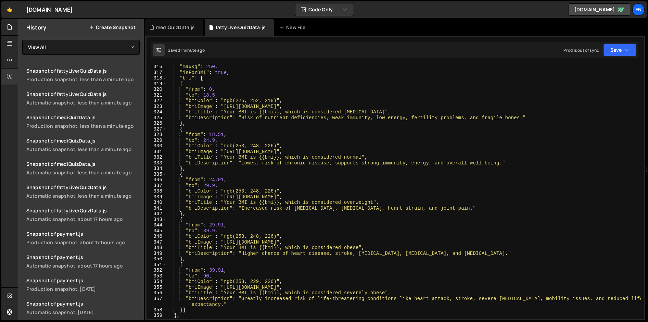
scroll to position [1795, 0]
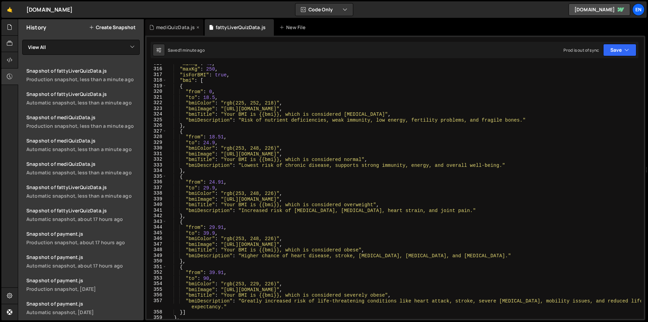
click at [180, 31] on div "mediQuizData.js" at bounding box center [174, 27] width 58 height 16
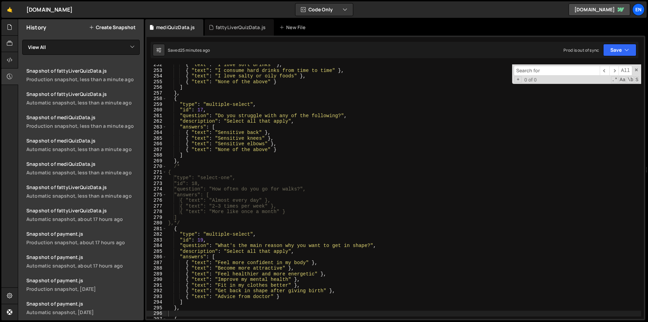
scroll to position [1200, 0]
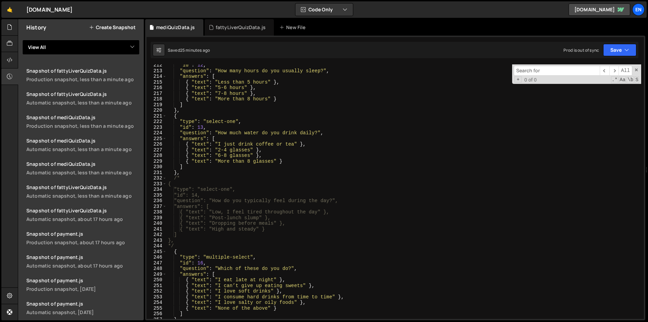
click at [40, 46] on select "View All fattyLiverQuizData fattyLiverUpsellData mediQuizData mediUpsellData pa…" at bounding box center [80, 47] width 117 height 15
select select "46700"
click at [22, 40] on select "View All fattyLiverQuizData fattyLiverUpsellData mediQuizData mediUpsellData pa…" at bounding box center [80, 47] width 117 height 15
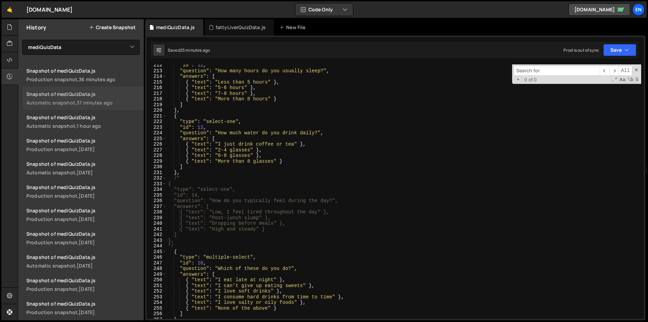
click at [77, 98] on link "Snapshot of mediQuizData.js Automatic snapshot, 37 minutes ago" at bounding box center [83, 98] width 122 height 23
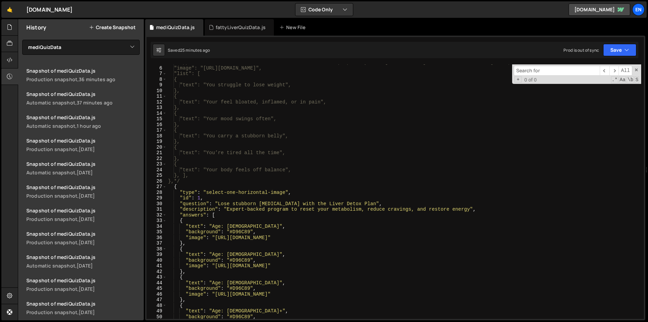
scroll to position [0, 0]
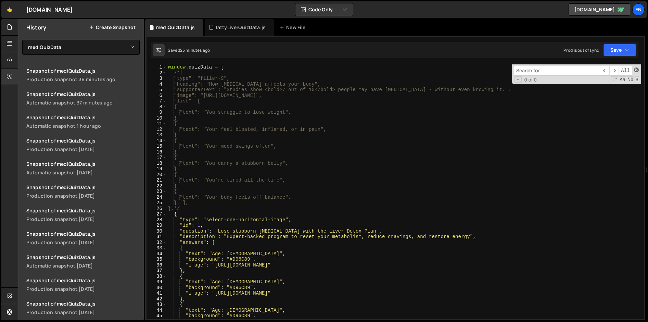
click at [635, 70] on span at bounding box center [636, 69] width 5 height 5
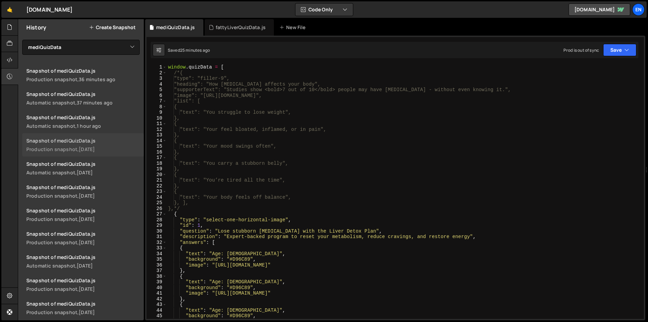
click at [48, 147] on div "Production snapshot, 5 days ago" at bounding box center [82, 149] width 113 height 7
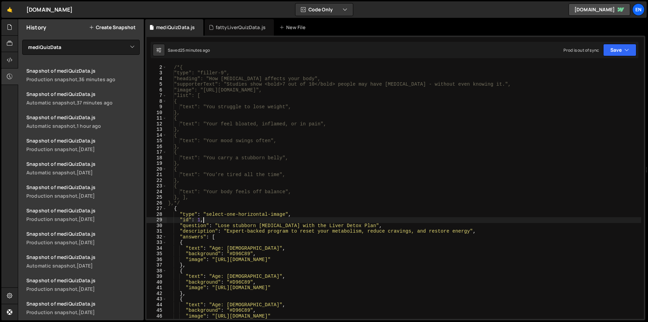
click at [379, 222] on div "window . quizData = [ /*{ "type": "filler-9", "heading": "How fatty liver affec…" at bounding box center [404, 192] width 475 height 266
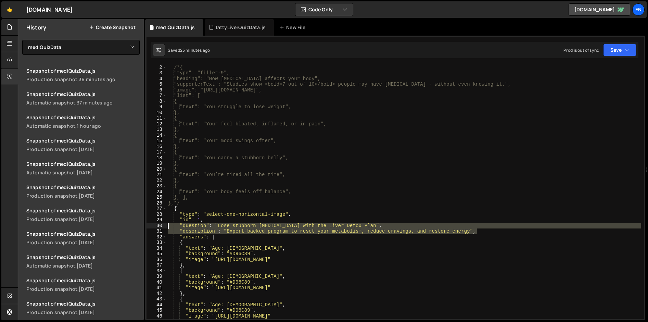
drag, startPoint x: 484, startPoint y: 230, endPoint x: 163, endPoint y: 225, distance: 320.9
click at [163, 225] on div ""id": 1, 1 2 3 4 5 6 7 8 9 10 11 12 13 14 15 16 17 18 19 20 21 22 23 24 25 26 2…" at bounding box center [396, 191] width 498 height 254
paste textarea
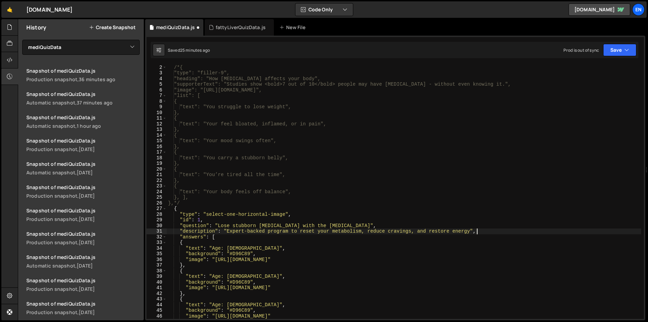
click at [249, 214] on div "window . quizData = [ /*{ "type": "filler-9", "heading": "How fatty liver affec…" at bounding box center [404, 192] width 475 height 266
type textarea ""type": "select-one-horizontal-image","
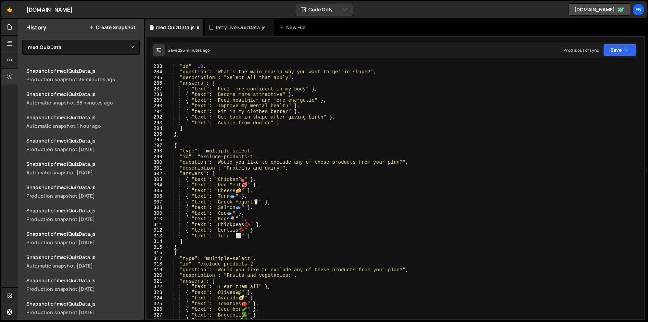
scroll to position [1569, 0]
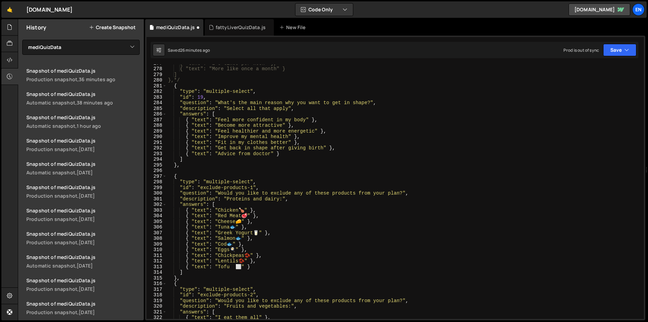
click at [221, 171] on div "{ "text": "2–3 times per week" }, { "text": "More like once a month" } ] },*/ {…" at bounding box center [404, 193] width 475 height 266
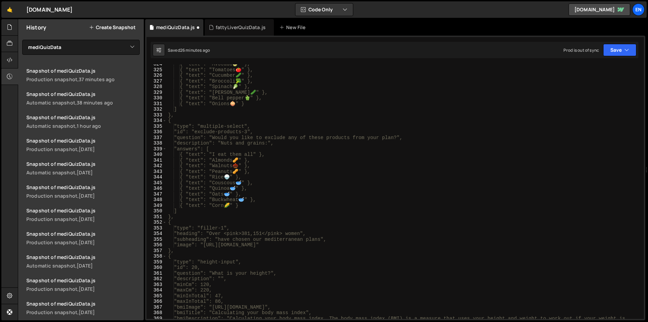
scroll to position [1835, 0]
click at [187, 214] on div "{ "text": "Avocado 🥑 " }, { "text": "Tomatoes 🍅 " }, { "text": "Cucumber 🥒 " },…" at bounding box center [404, 196] width 475 height 272
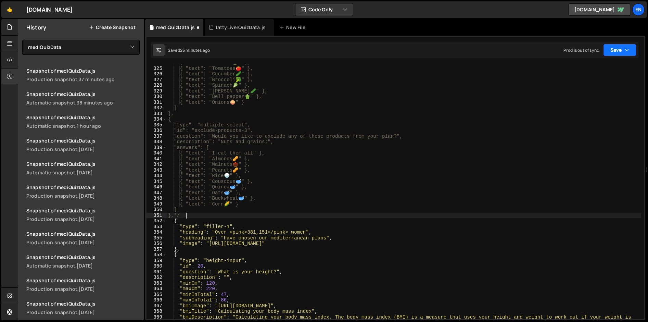
type textarea "},*/"
click at [620, 47] on button "Save" at bounding box center [619, 50] width 33 height 12
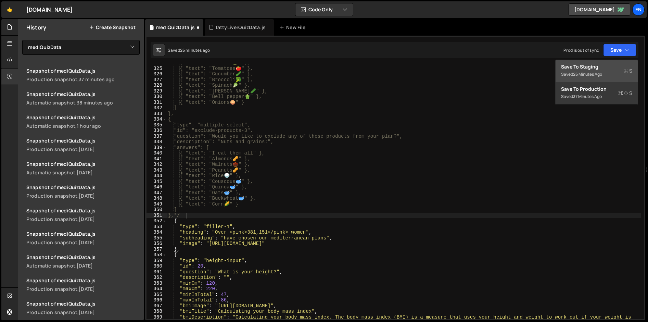
click at [610, 64] on div "Save to Staging S" at bounding box center [596, 66] width 71 height 7
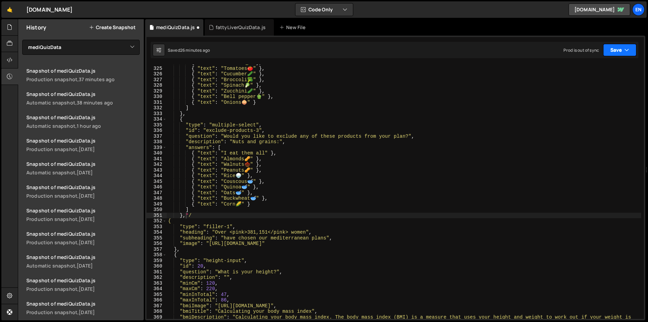
click at [618, 48] on button "Save" at bounding box center [619, 50] width 33 height 12
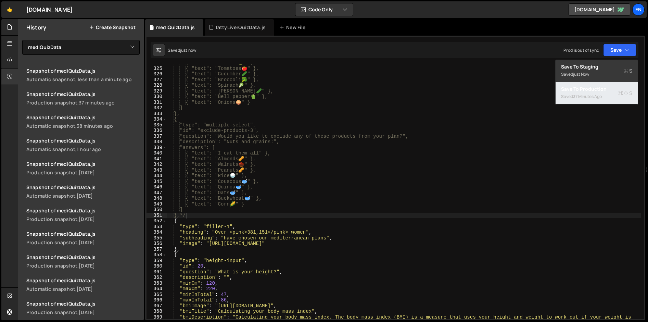
click at [604, 96] on div "Saved 37 minutes ago" at bounding box center [596, 96] width 71 height 8
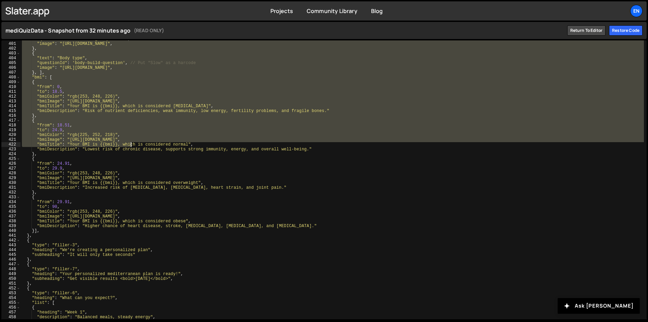
scroll to position [2042, 0]
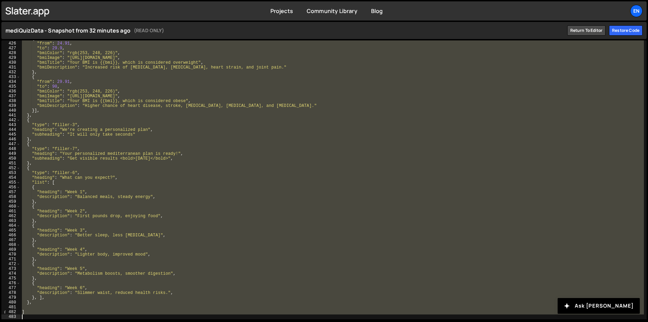
drag, startPoint x: 21, startPoint y: 45, endPoint x: 122, endPoint y: 344, distance: 315.8
click at [122, 322] on html "Projects Community Library Blog En Projects Your Teams Account Upgrade Logout {" at bounding box center [324, 161] width 648 height 322
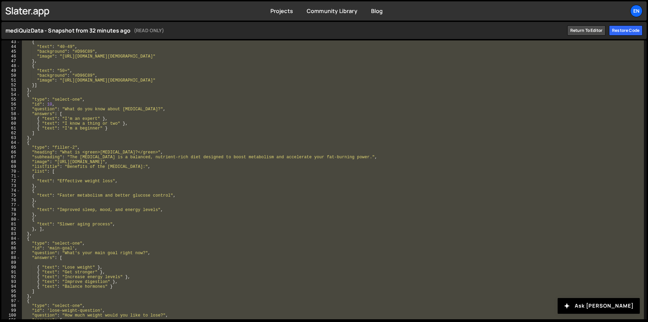
scroll to position [0, 0]
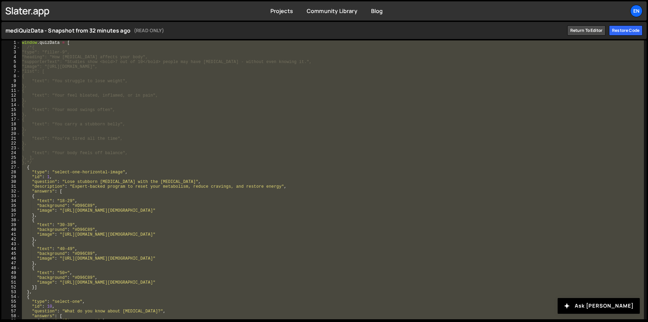
click at [407, 153] on div "window . quizData = [ /*{ "type": "filler-9", "heading": "How fatty liver affec…" at bounding box center [333, 184] width 624 height 288
type textarea ""text": "Your body feels off balance","
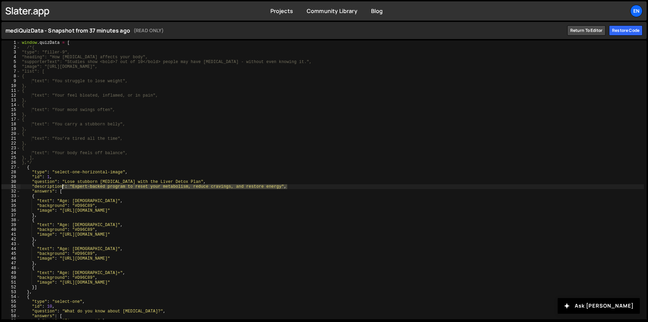
drag, startPoint x: 309, startPoint y: 187, endPoint x: 59, endPoint y: 185, distance: 250.3
click at [59, 185] on div "window . quizData = [ /*{ "type": "filler-9", "heading": "How fatty liver affec…" at bounding box center [333, 184] width 624 height 288
click at [78, 178] on div "window . quizData = [ /*{ "type": "filler-9", "heading": "How fatty liver affec…" at bounding box center [333, 184] width 624 height 288
type textarea ""id": 1,"
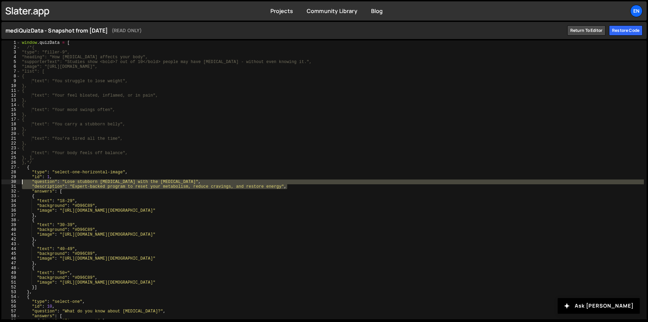
drag, startPoint x: 301, startPoint y: 187, endPoint x: 16, endPoint y: 180, distance: 285.0
click at [16, 181] on div ""description": "Expert-backed program to reset your metabolism, reduce cravings…" at bounding box center [324, 179] width 646 height 279
type textarea ""question": "Lose stubborn [MEDICAL_DATA] with the [MEDICAL_DATA]", "descriptio…"
